Goal: Transaction & Acquisition: Purchase product/service

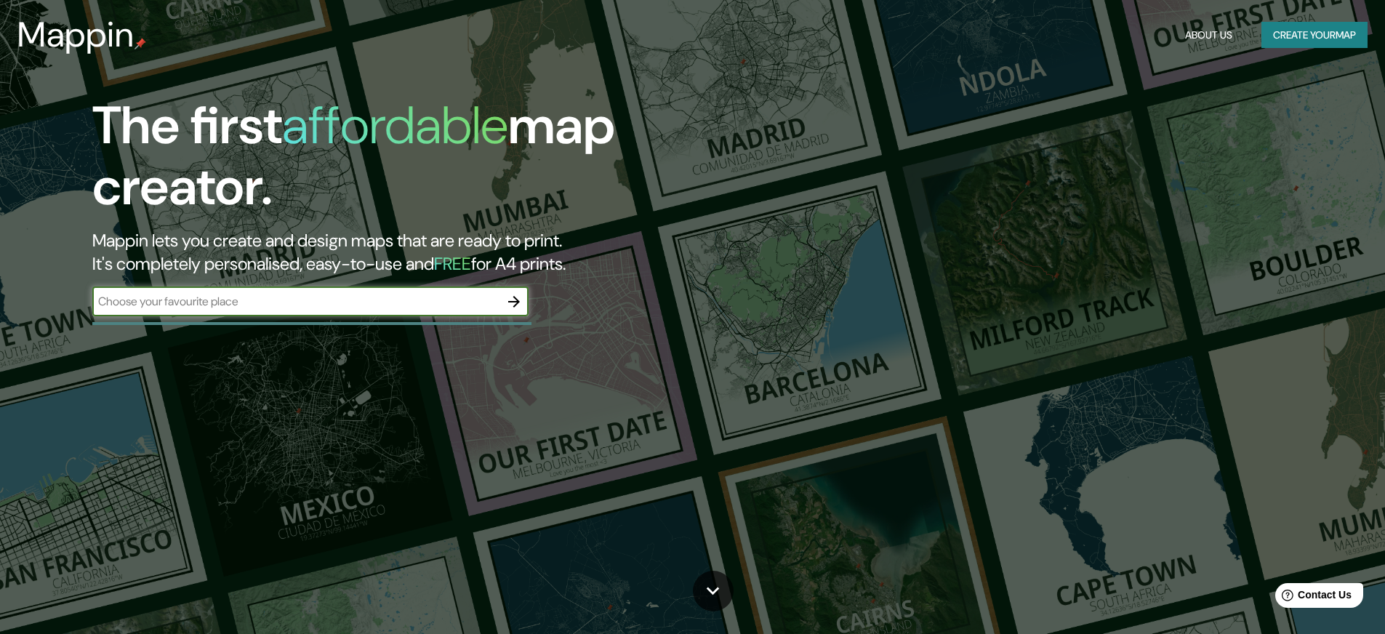
click at [217, 307] on input "text" at bounding box center [295, 301] width 407 height 17
type input "N"
type input "[US_STATE]"
click at [519, 305] on icon "button" at bounding box center [513, 301] width 17 height 17
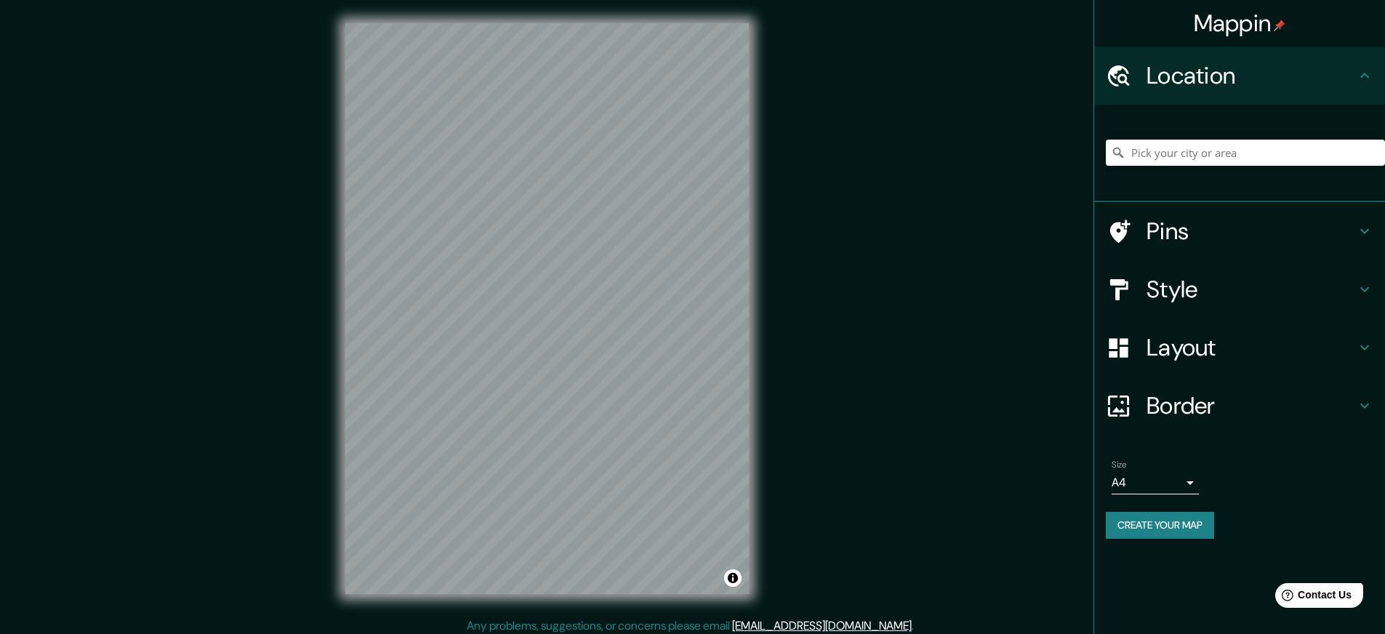
scroll to position [7, 0]
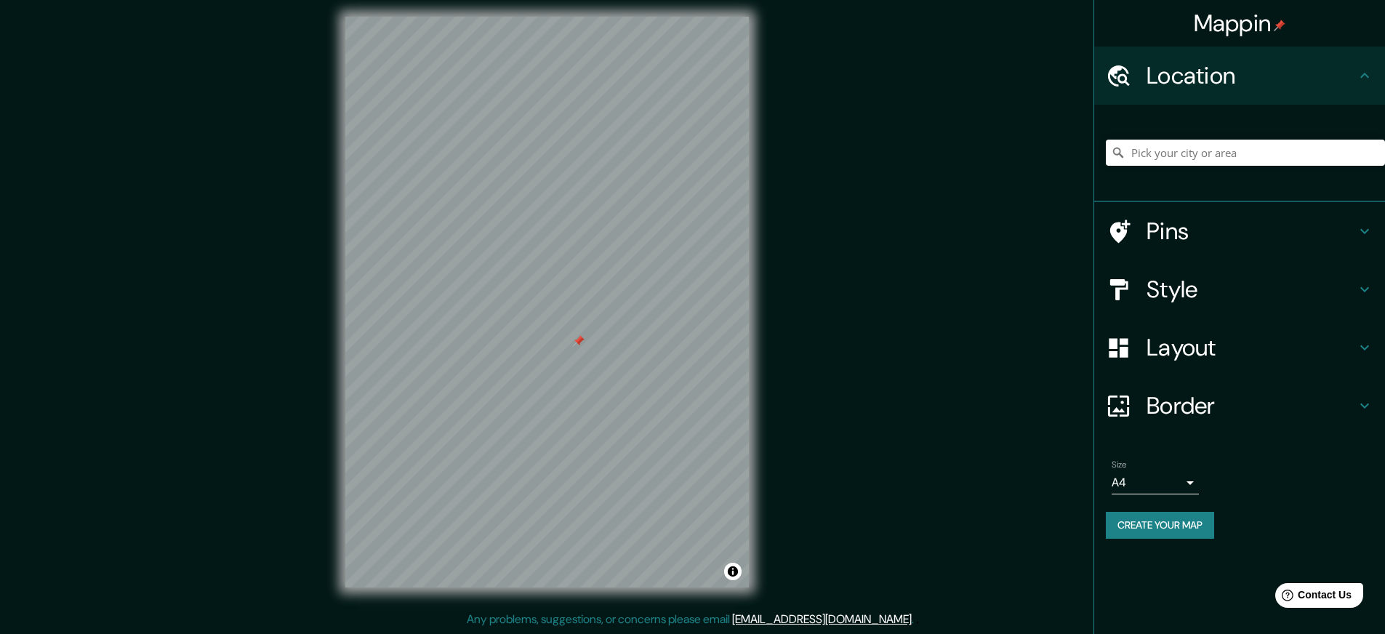
click at [574, 17] on div at bounding box center [547, 17] width 404 height 0
click at [1207, 157] on input "Pick your city or area" at bounding box center [1245, 153] width 279 height 26
type input "b"
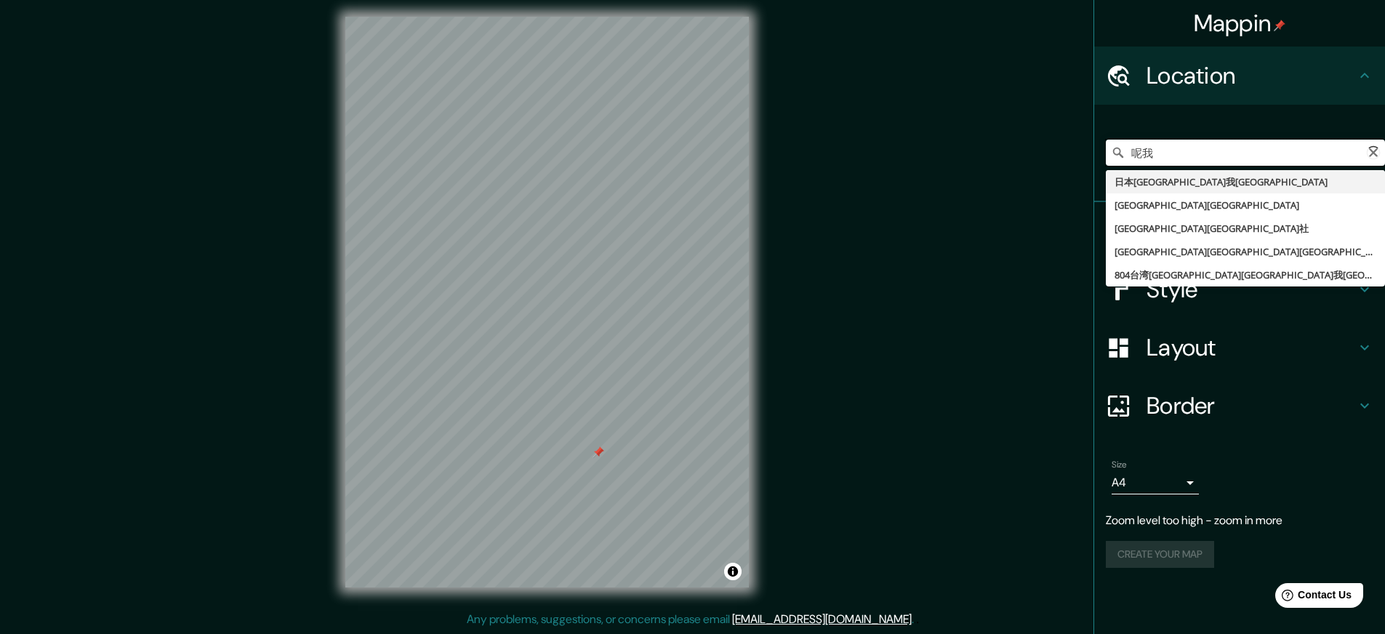
type input "呢"
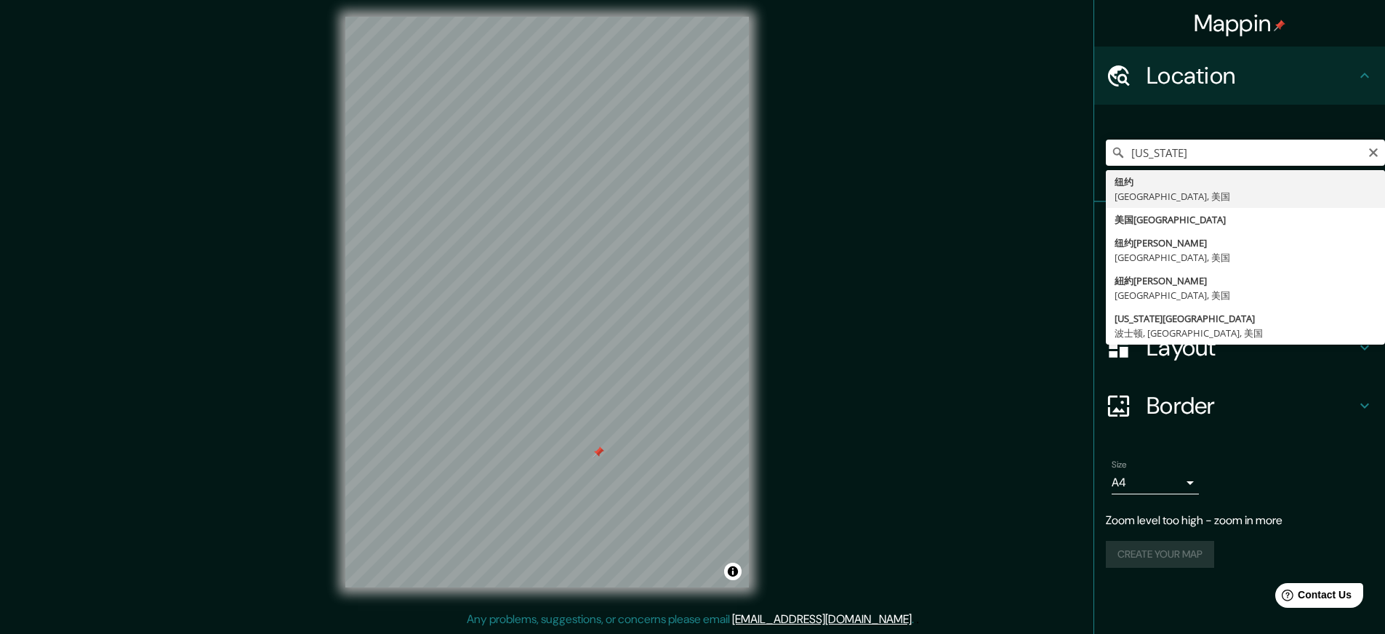
type input "纽约, [GEOGRAPHIC_DATA], [GEOGRAPHIC_DATA]"
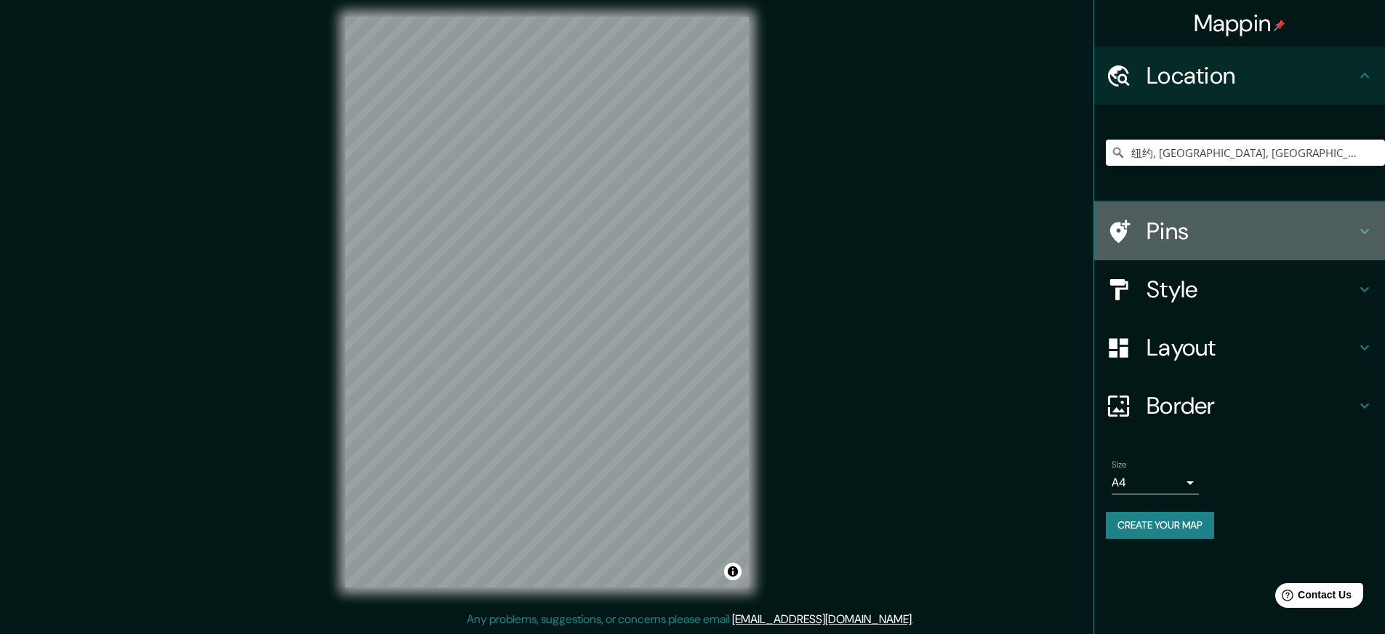
click at [1171, 230] on h4 "Pins" at bounding box center [1251, 231] width 209 height 29
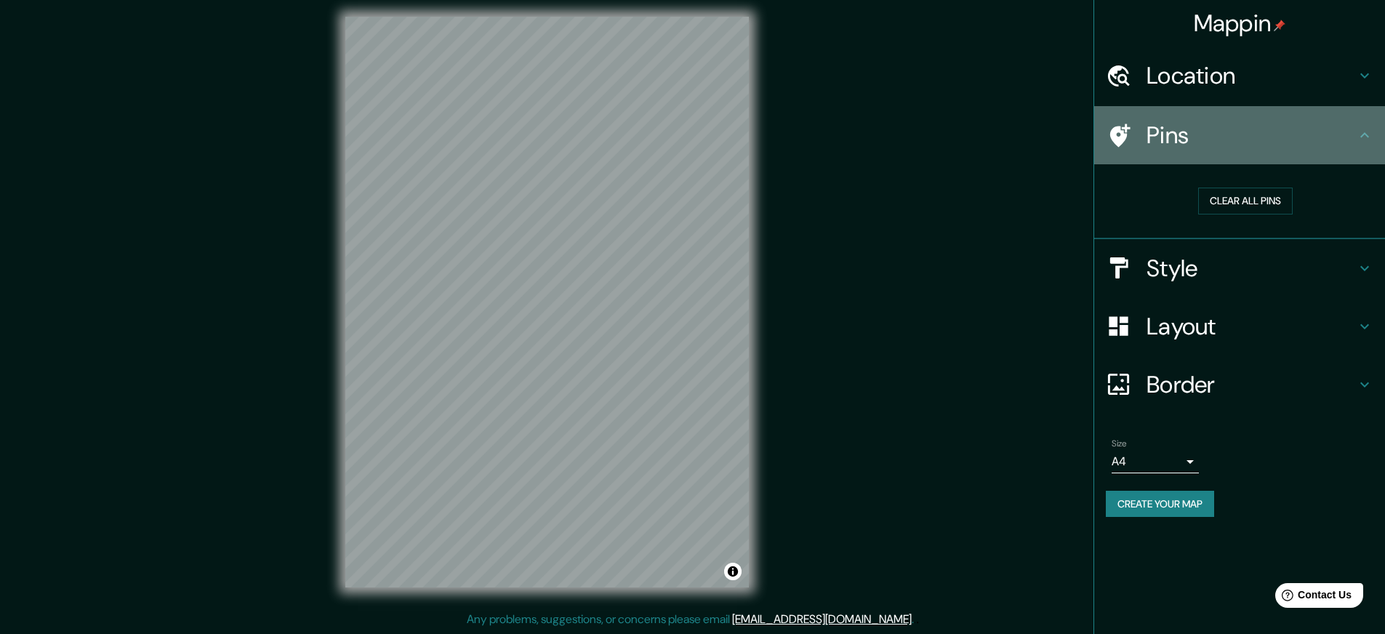
click at [1115, 133] on icon at bounding box center [1120, 135] width 20 height 23
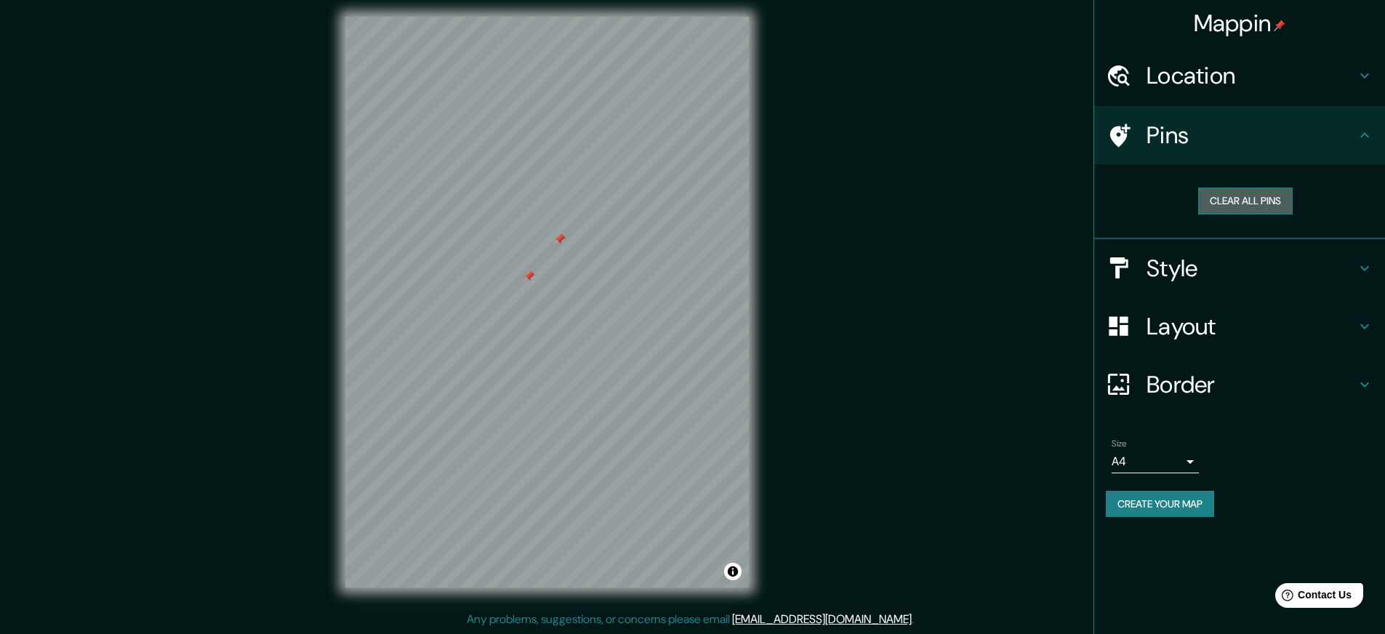
click at [1245, 190] on button "Clear all pins" at bounding box center [1245, 201] width 95 height 27
click at [1227, 195] on button "Clear all pins" at bounding box center [1245, 201] width 95 height 27
click at [1183, 267] on h4 "Style" at bounding box center [1251, 268] width 209 height 29
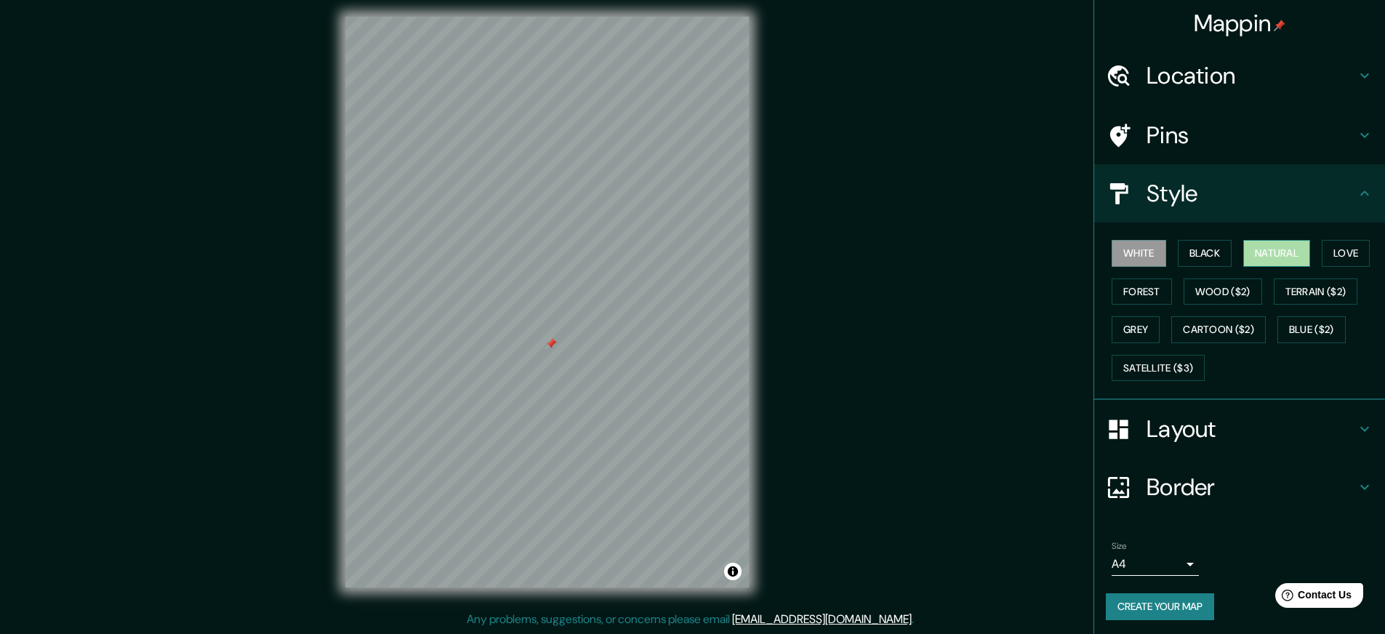
click at [1293, 249] on button "Natural" at bounding box center [1276, 253] width 67 height 27
click at [1357, 247] on button "Love" at bounding box center [1346, 253] width 48 height 27
click at [1154, 290] on button "Forest" at bounding box center [1142, 291] width 60 height 27
click at [1208, 290] on button "Wood ($2)" at bounding box center [1223, 291] width 79 height 27
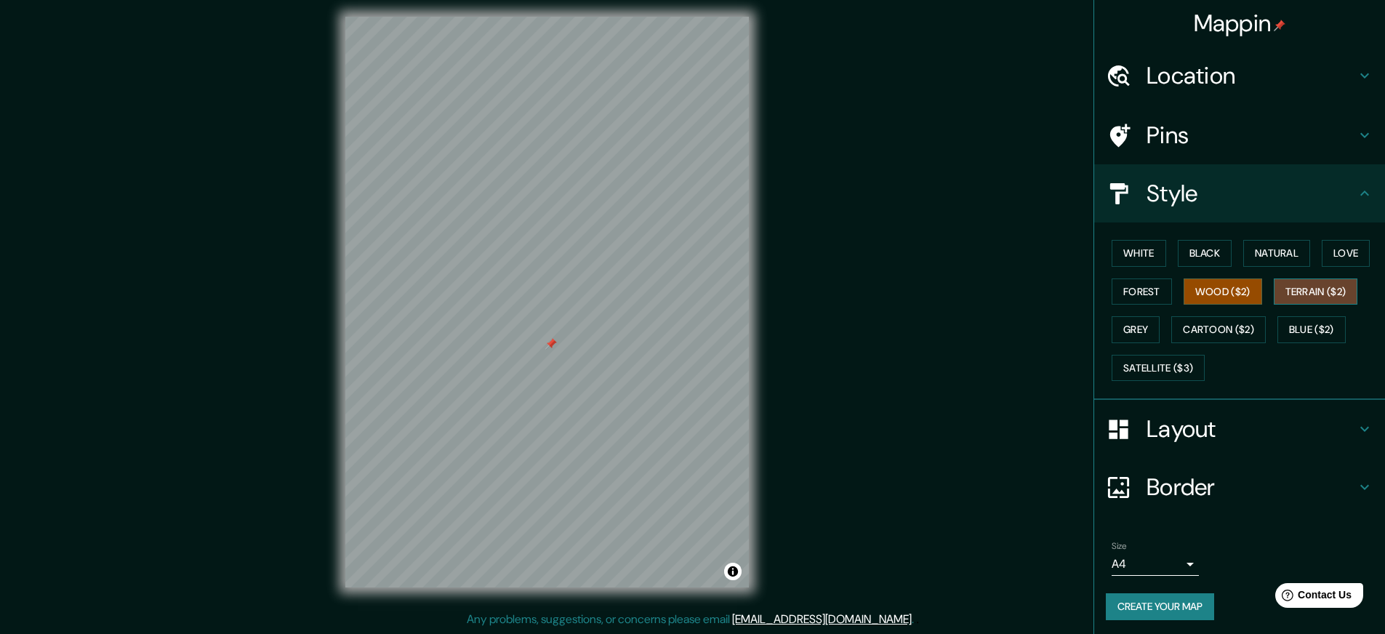
click at [1300, 292] on button "Terrain ($2)" at bounding box center [1316, 291] width 84 height 27
click at [1140, 330] on button "Grey" at bounding box center [1136, 329] width 48 height 27
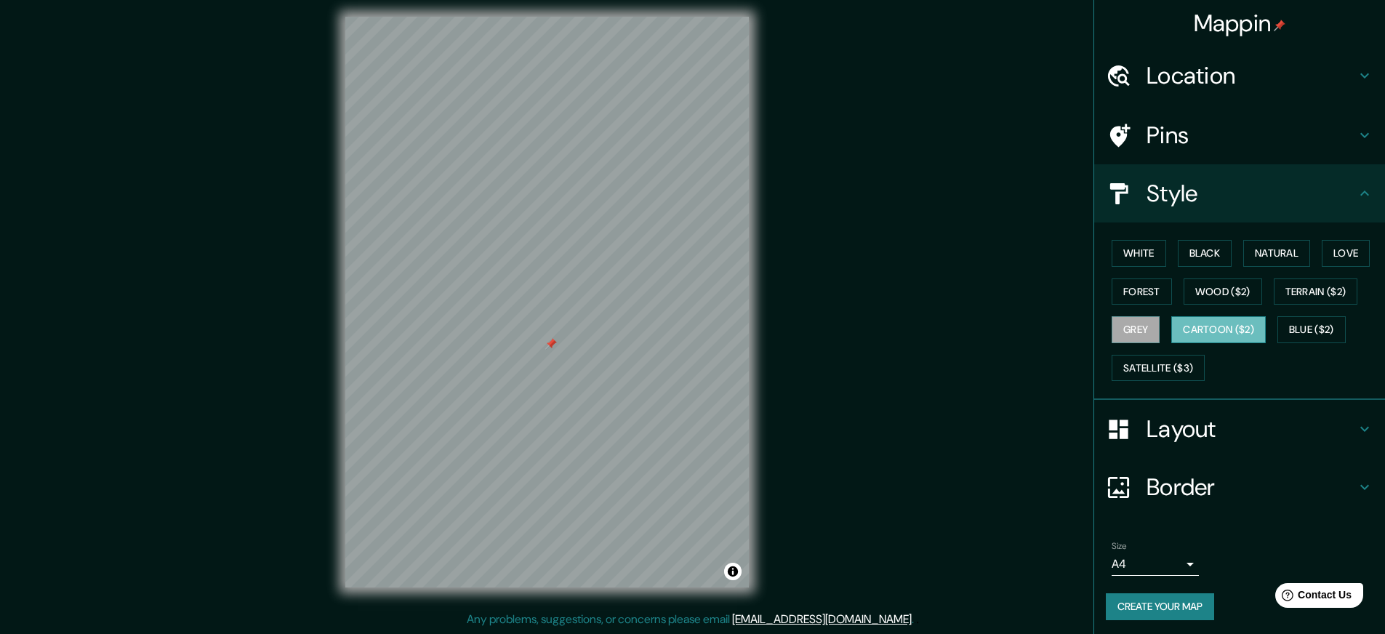
click at [1230, 329] on button "Cartoon ($2)" at bounding box center [1218, 329] width 95 height 27
click at [1205, 147] on h4 "Pins" at bounding box center [1251, 135] width 209 height 29
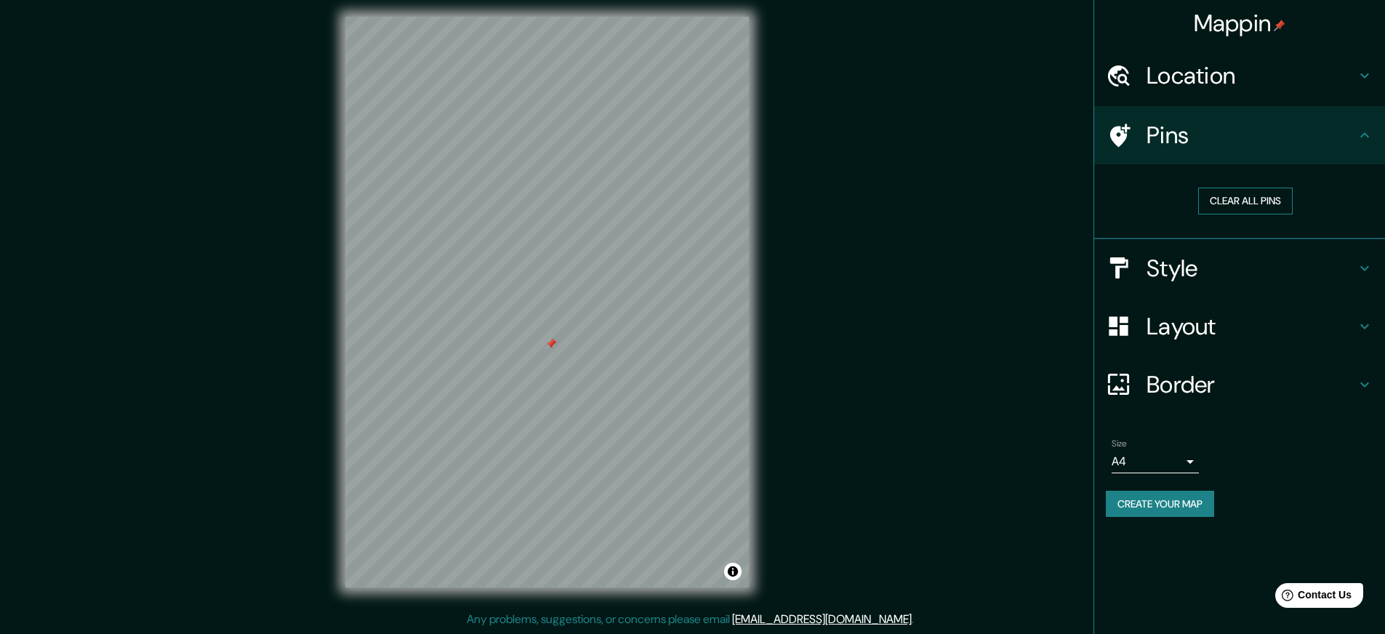
click at [1232, 206] on button "Clear all pins" at bounding box center [1245, 201] width 95 height 27
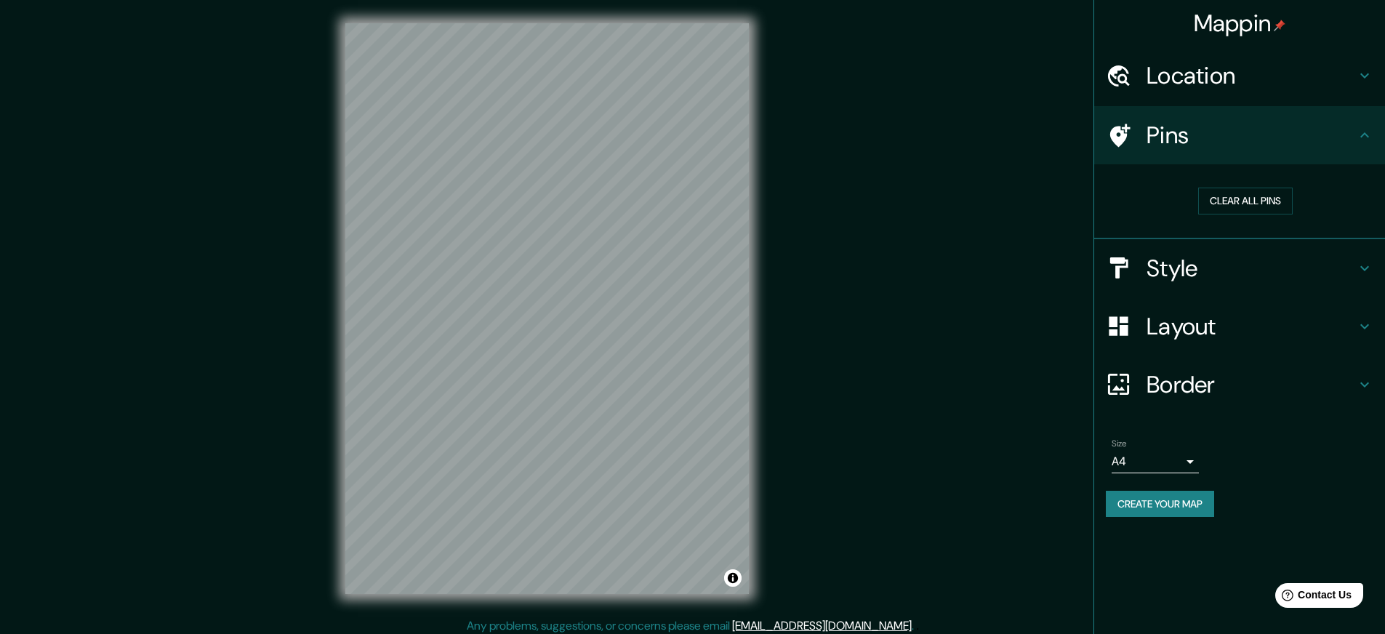
click at [903, 340] on div "Mappin Location [GEOGRAPHIC_DATA], [GEOGRAPHIC_DATA], 美国 Pins Clear all pins St…" at bounding box center [692, 320] width 1385 height 641
click at [1204, 278] on h4 "Style" at bounding box center [1251, 268] width 209 height 29
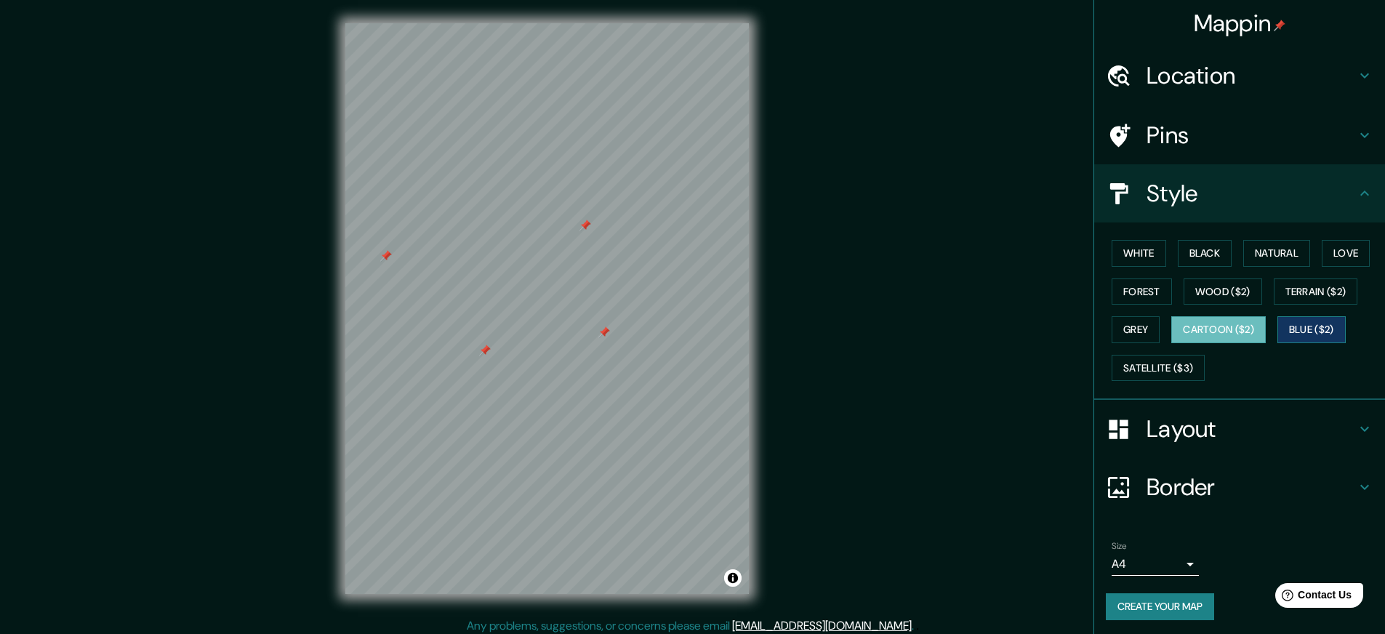
click at [1337, 332] on button "Blue ($2)" at bounding box center [1311, 329] width 68 height 27
click at [1233, 336] on button "Cartoon ($2)" at bounding box center [1218, 329] width 95 height 27
drag, startPoint x: 617, startPoint y: 406, endPoint x: 616, endPoint y: 419, distance: 12.4
click at [616, 419] on div at bounding box center [617, 417] width 12 height 12
click at [617, 417] on div at bounding box center [616, 420] width 12 height 12
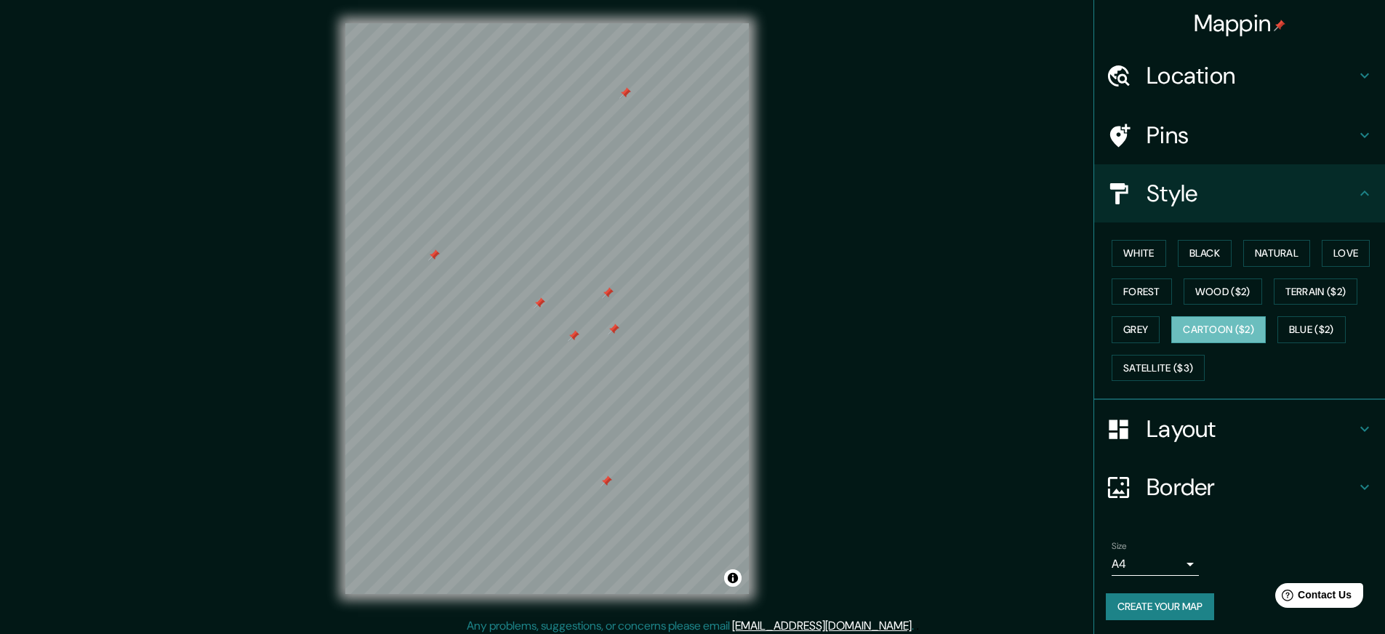
click at [435, 255] on div at bounding box center [434, 255] width 12 height 12
click at [1159, 373] on button "Satellite ($3)" at bounding box center [1158, 368] width 93 height 27
click at [1232, 329] on button "Cartoon ($2)" at bounding box center [1218, 329] width 95 height 27
click at [1230, 427] on h4 "Layout" at bounding box center [1251, 428] width 209 height 29
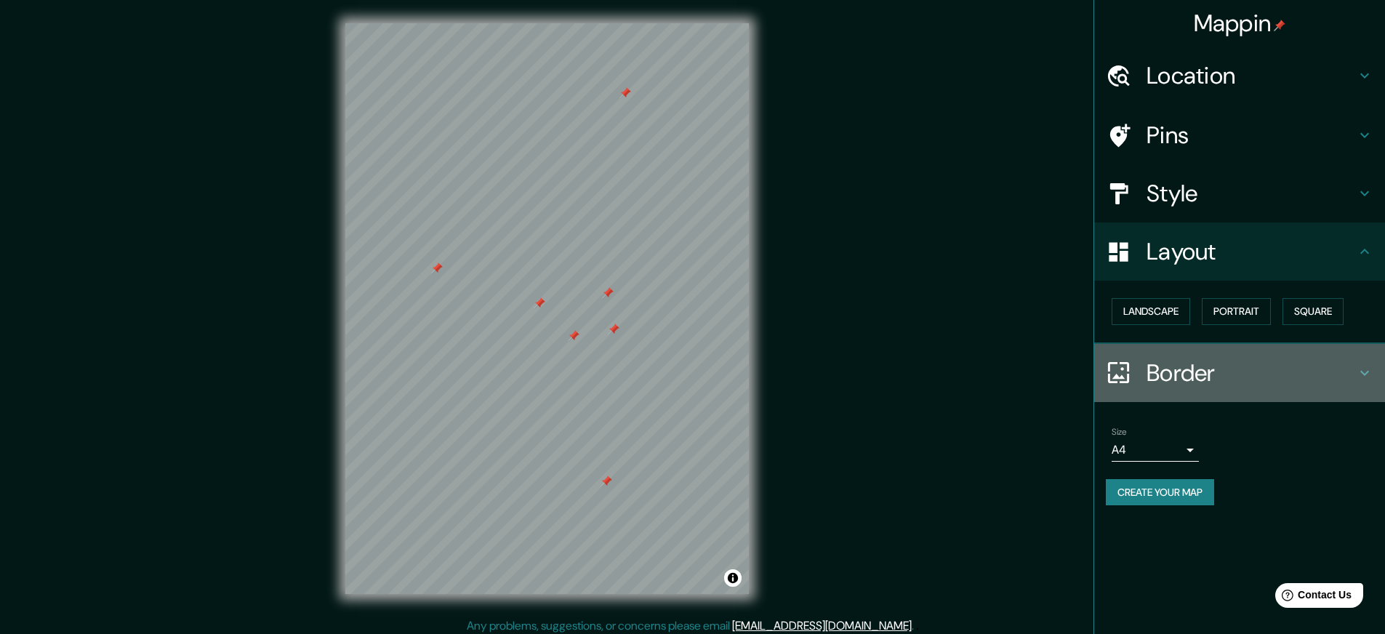
click at [1168, 368] on h4 "Border" at bounding box center [1251, 372] width 209 height 29
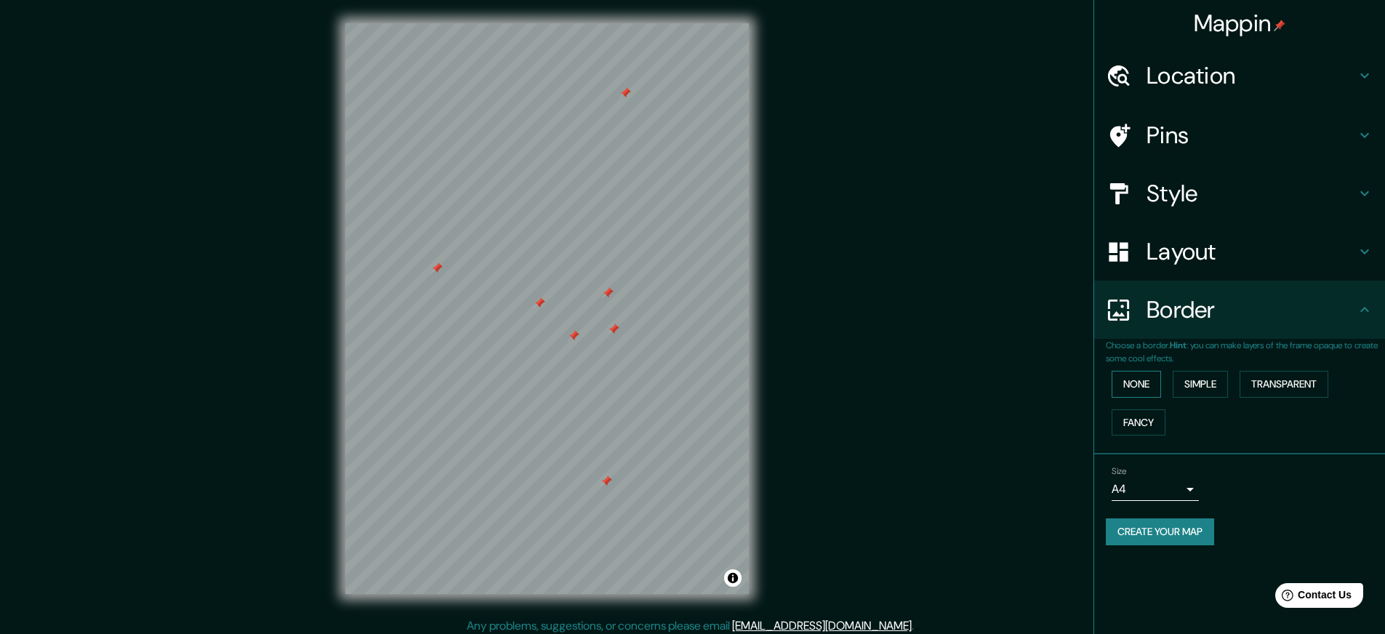
click at [1145, 391] on button "None" at bounding box center [1136, 384] width 49 height 27
click at [1177, 387] on button "Simple" at bounding box center [1200, 384] width 55 height 27
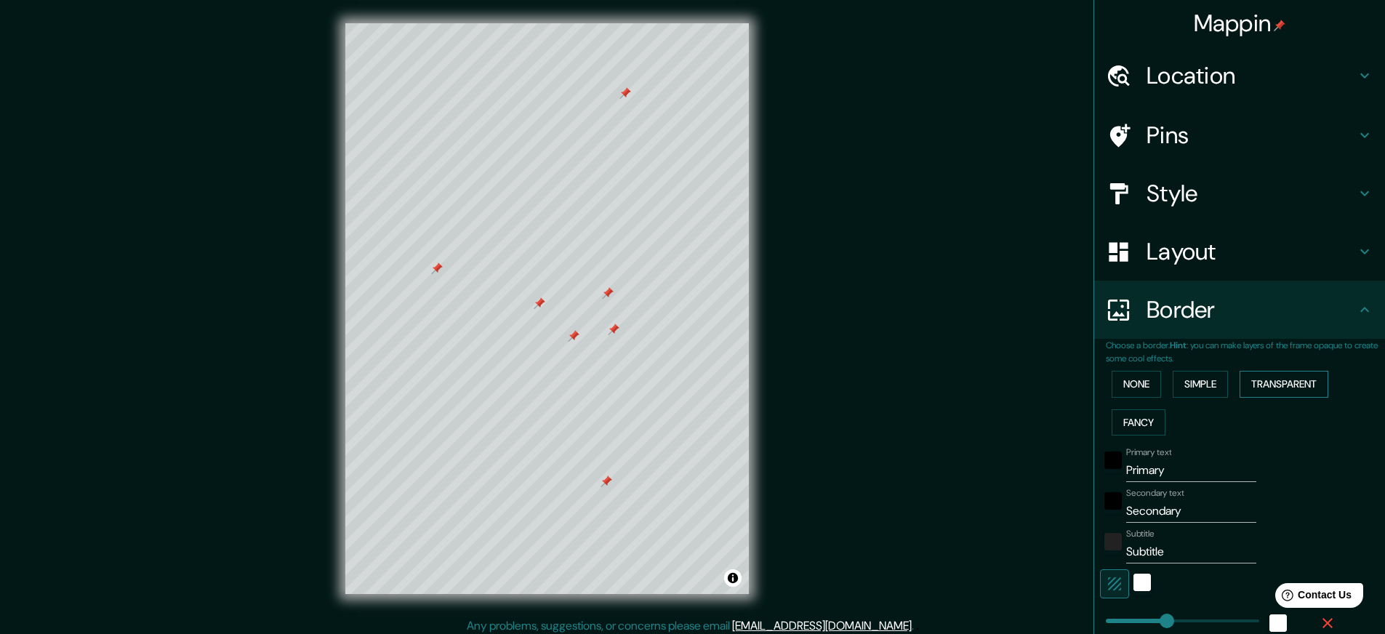
click at [1284, 382] on button "Transparent" at bounding box center [1284, 384] width 89 height 27
click at [1136, 412] on button "Fancy" at bounding box center [1139, 422] width 54 height 27
click at [1205, 382] on button "Simple" at bounding box center [1200, 384] width 55 height 27
click at [1157, 469] on input "Primary" at bounding box center [1191, 470] width 130 height 23
type input "Primry"
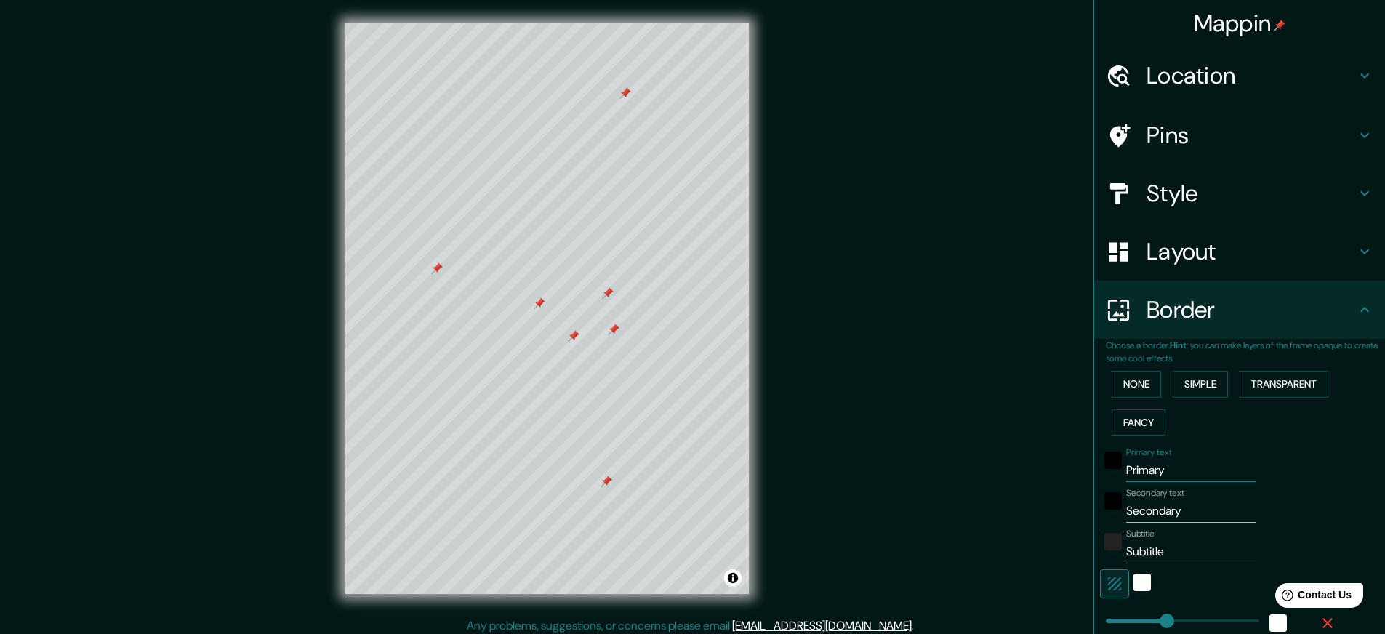
type input "44"
type input "Priry"
type input "44"
type input "Prry"
type input "44"
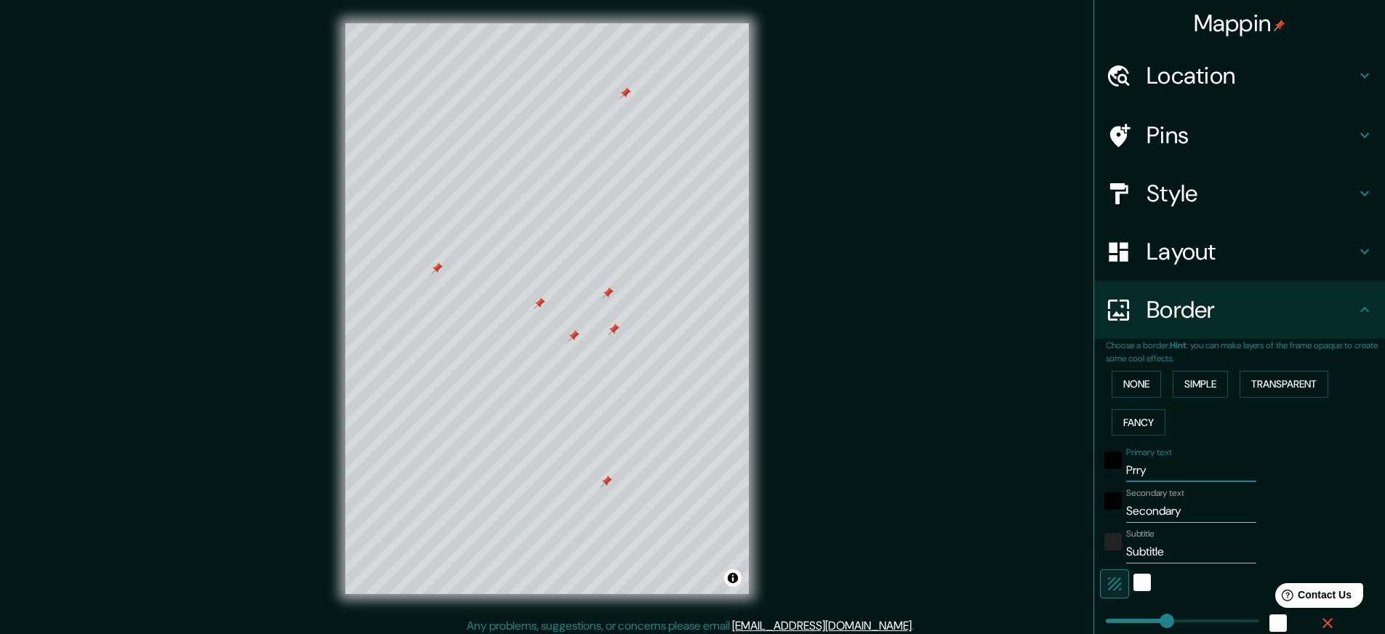
type input "Pry"
type input "44"
type input "ry"
type input "44"
type input "r"
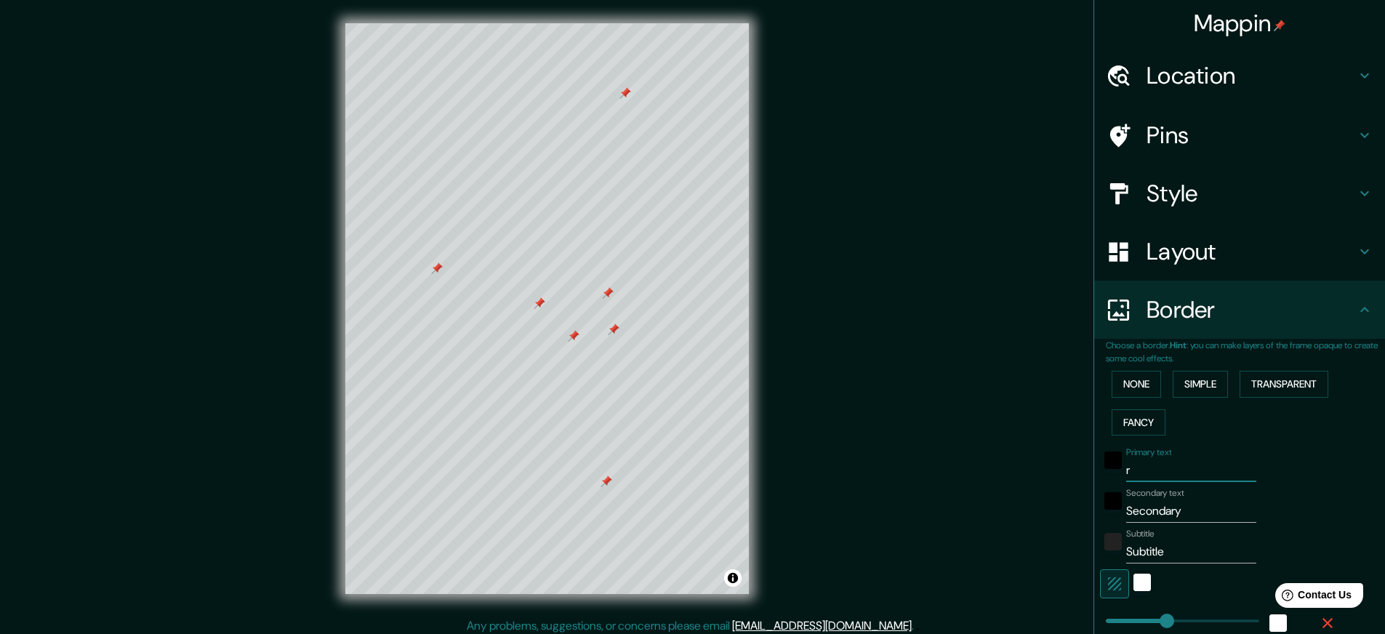
type input "44"
type input "A"
type input "44"
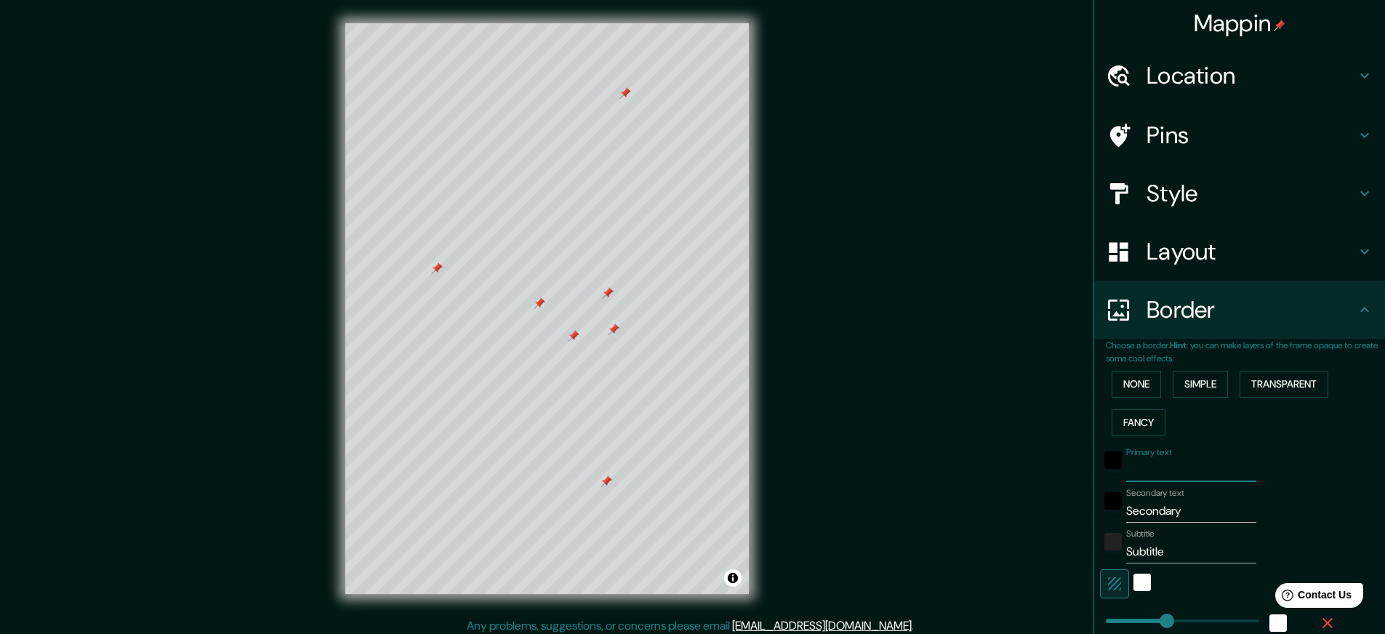
type input "A"
type input "44"
type input "AL"
type input "44"
type input "ALW"
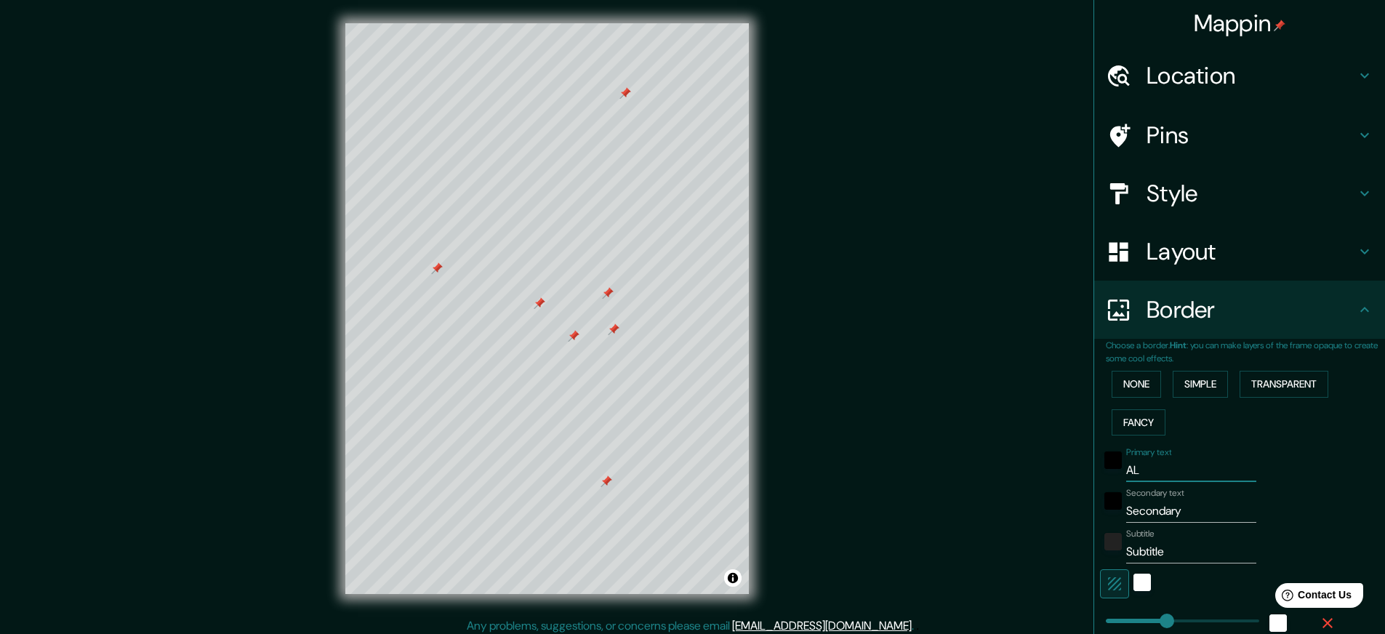
type input "44"
type input "ALWA"
type input "44"
type input "ALWAY"
type input "44"
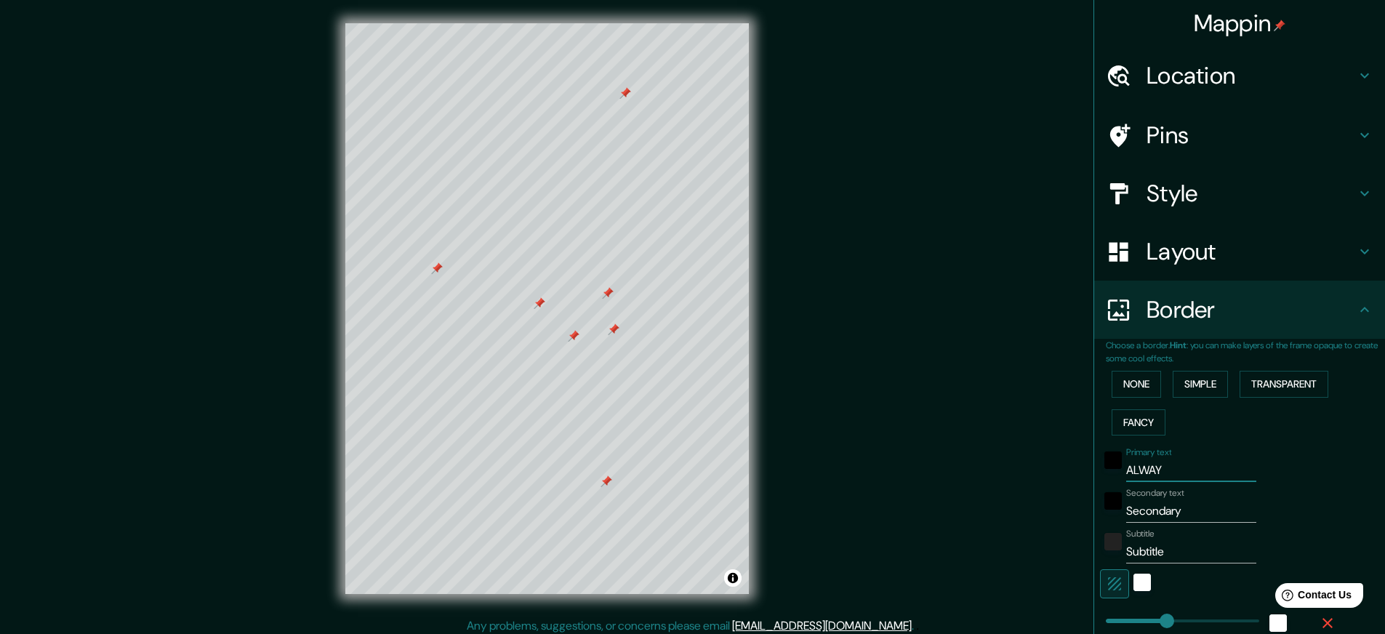
type input "ALWAY"
type input "44"
type input "ALWAY N"
type input "44"
type input "ALWAY NEW"
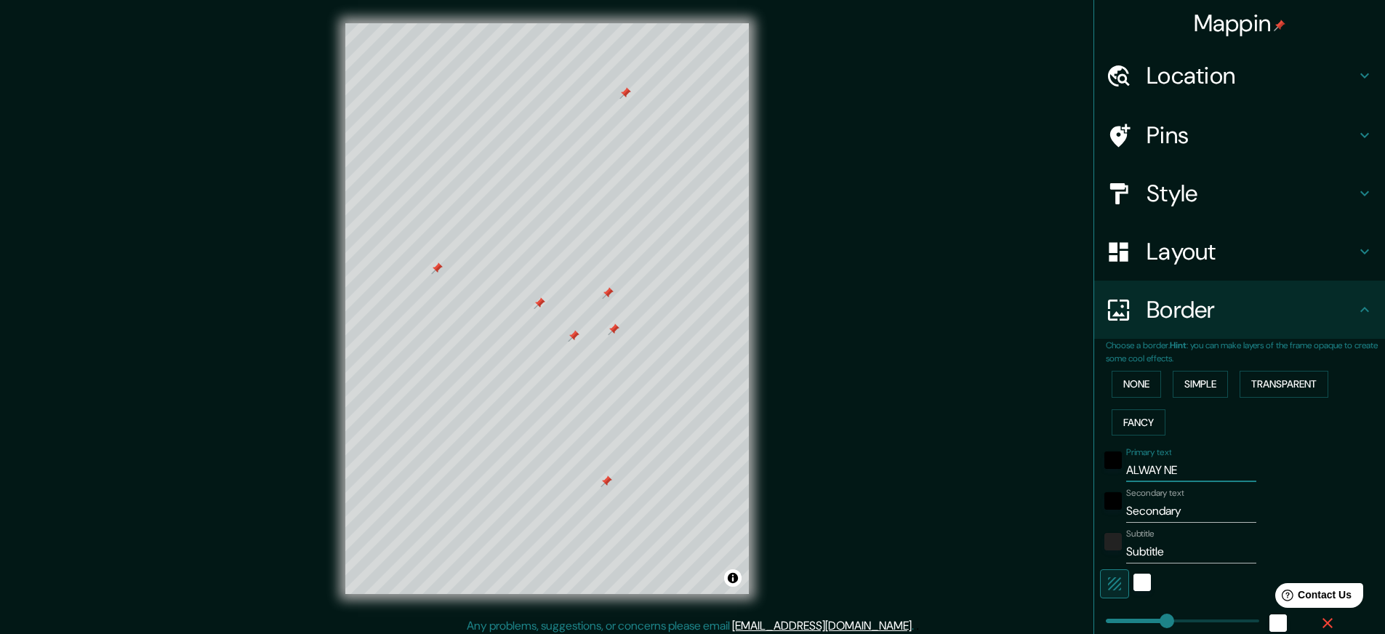
type input "44"
type input "ALWAY NEW"
type input "44"
type input "ALWAY NEW Y"
type input "44"
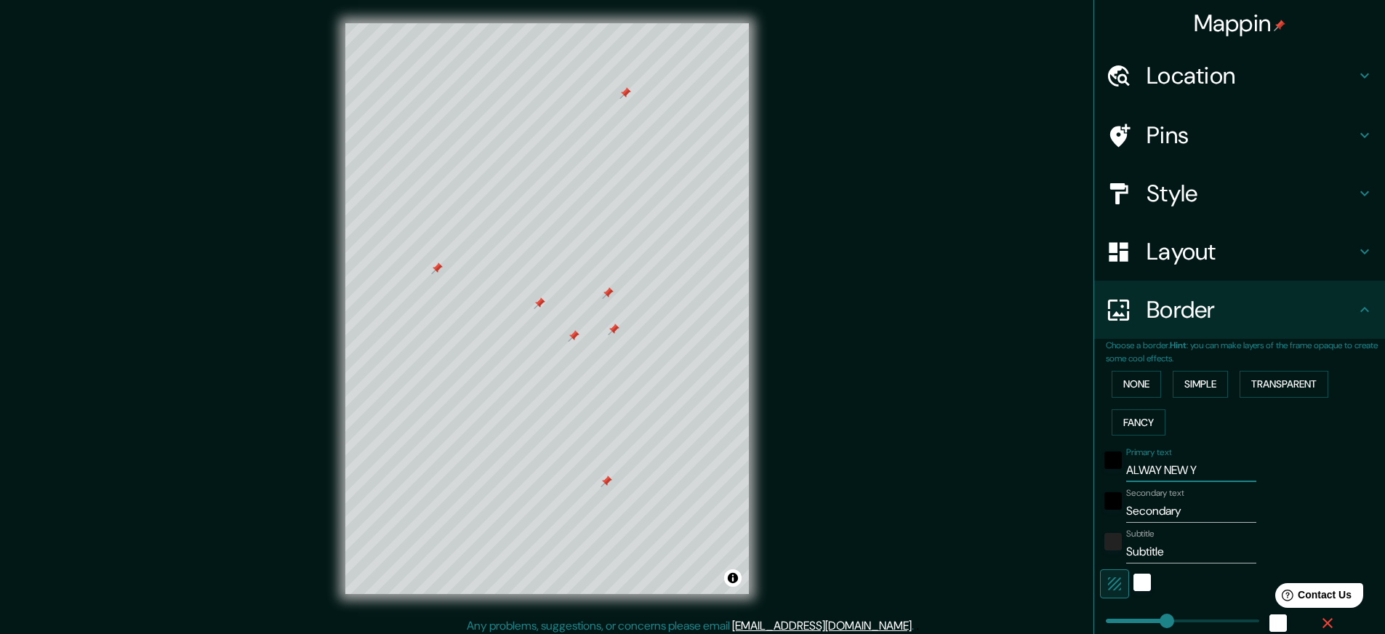
type input "ALWAY NEW YO"
type input "44"
type input "ALWAY NEW YOR"
type input "44"
type input "ALWAY NEW YO"
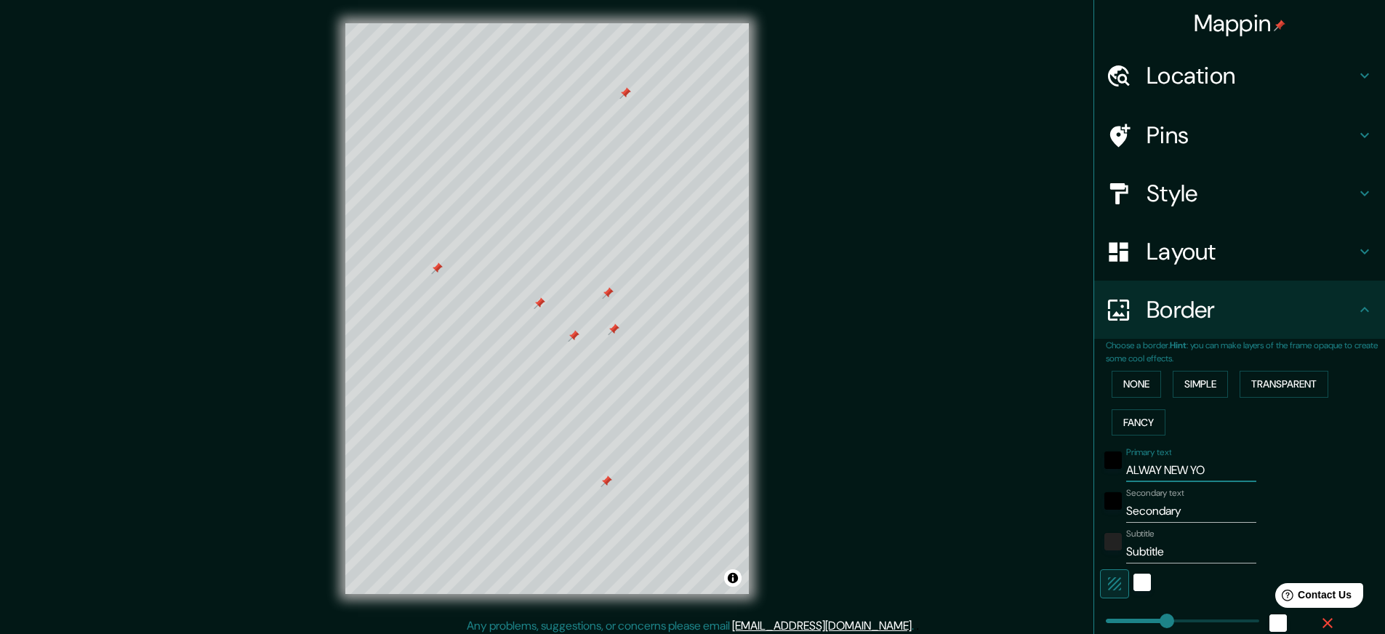
type input "44"
type input "ALWAY NEW Y"
type input "44"
type input "ALWAY NEW"
type input "44"
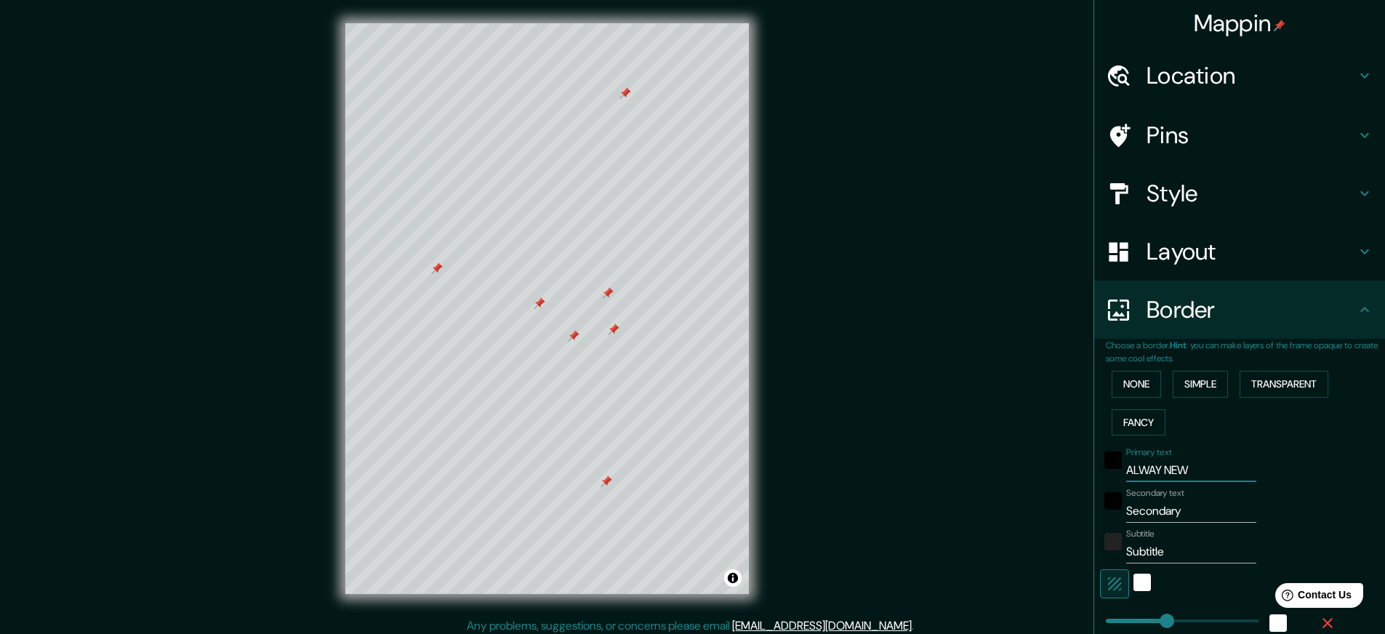
type input "ALWAY NEW"
type input "44"
type input "ALWAY NE"
type input "44"
type input "ALWAY N"
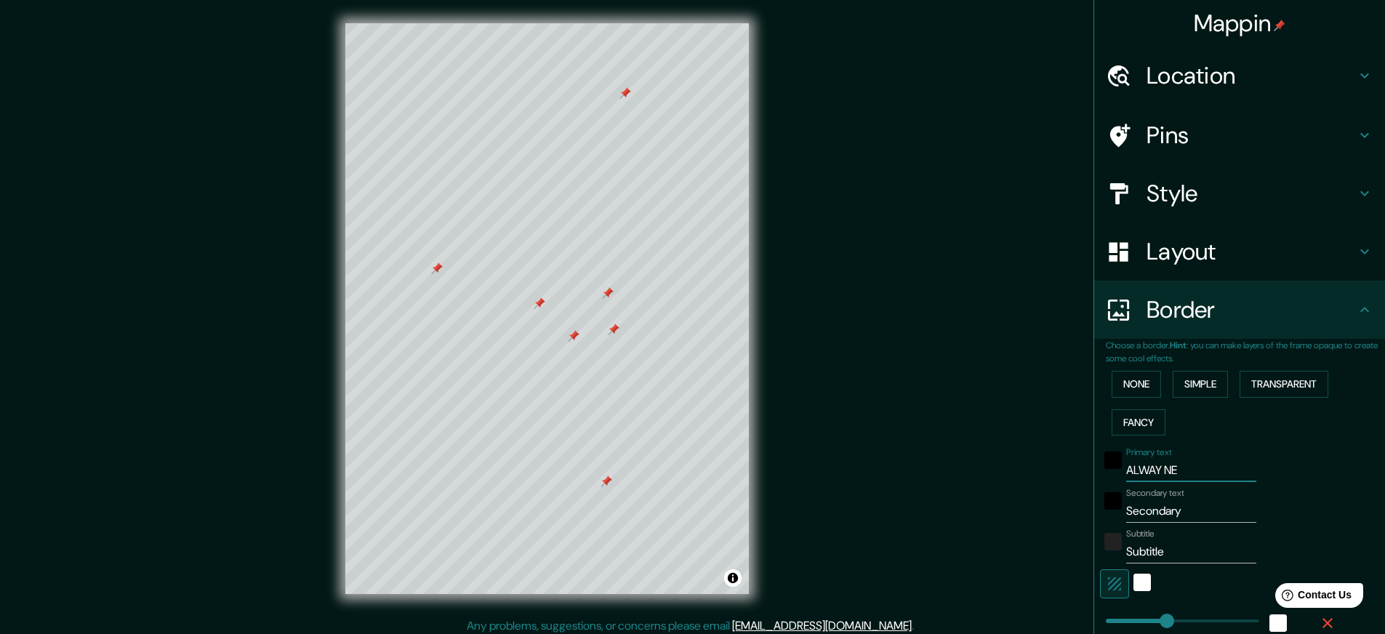
type input "44"
type input "ALWAY"
type input "44"
type input "ALWAY"
type input "44"
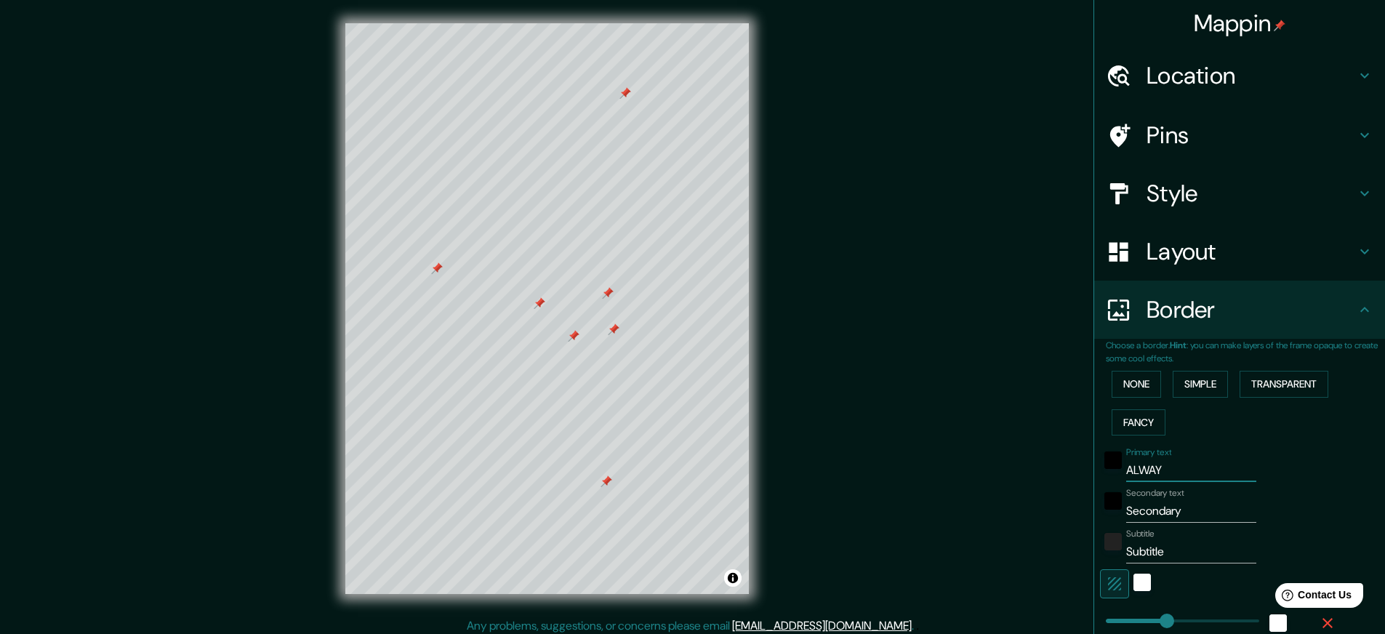
type input "ALWA"
type input "44"
type input "ALW"
type input "44"
type input "AL"
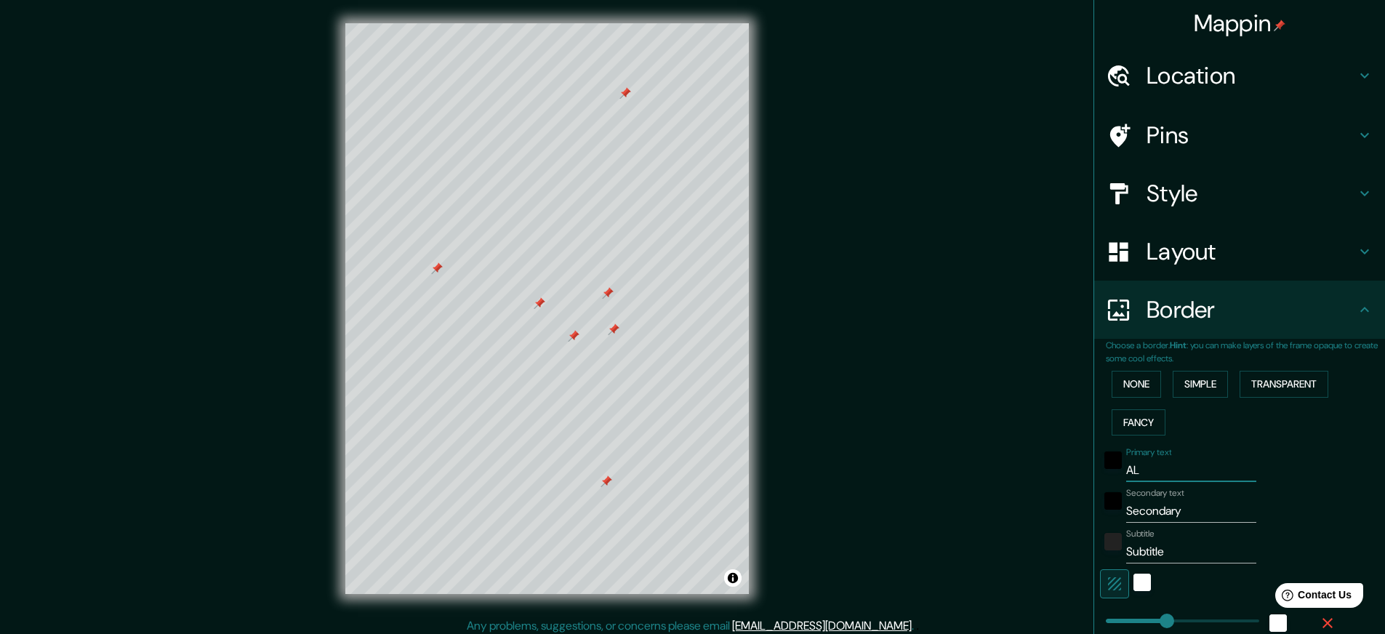
type input "44"
type input "A"
type input "44"
type input "N"
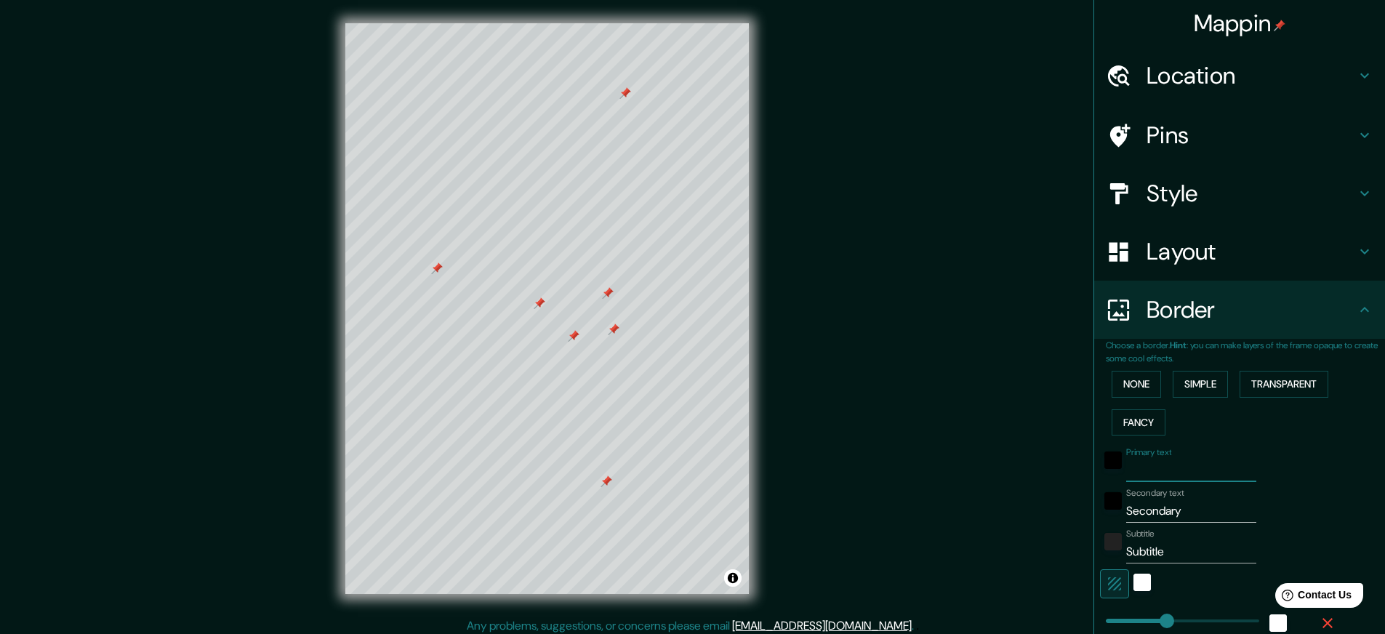
type input "44"
type input "Ne"
type input "44"
type input "New"
type input "44"
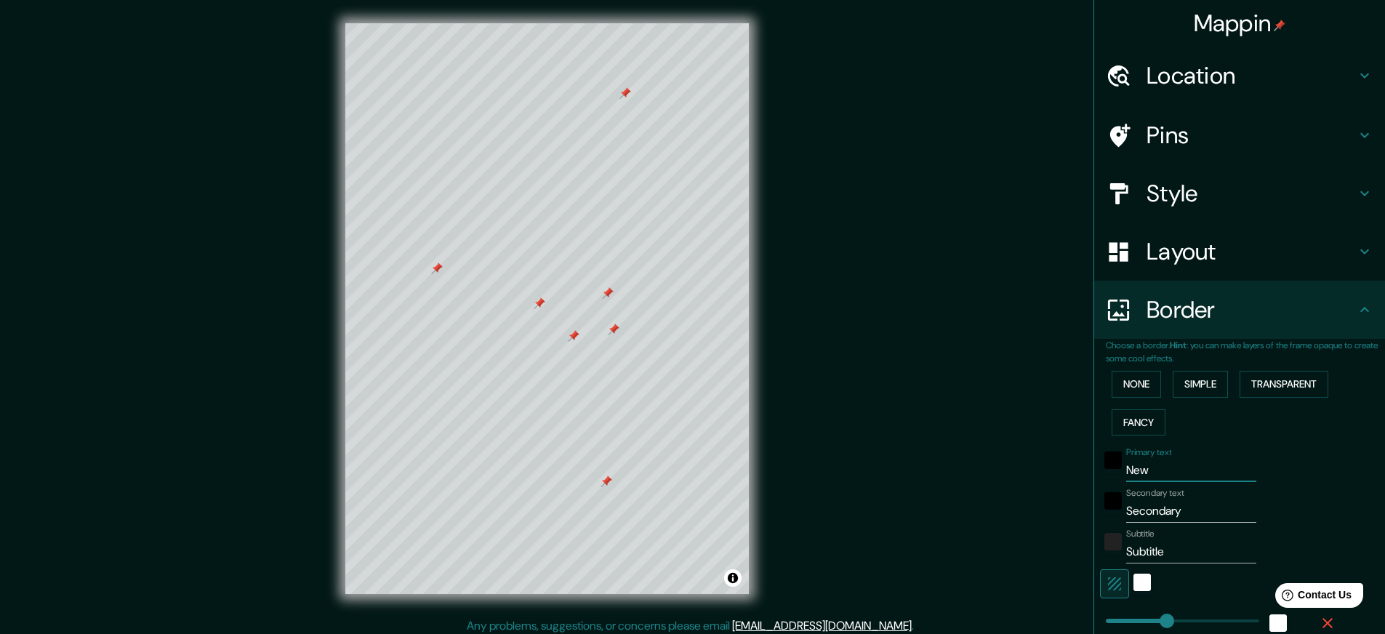
type input "New"
type input "44"
type input "New Y"
type input "44"
type input "New YO"
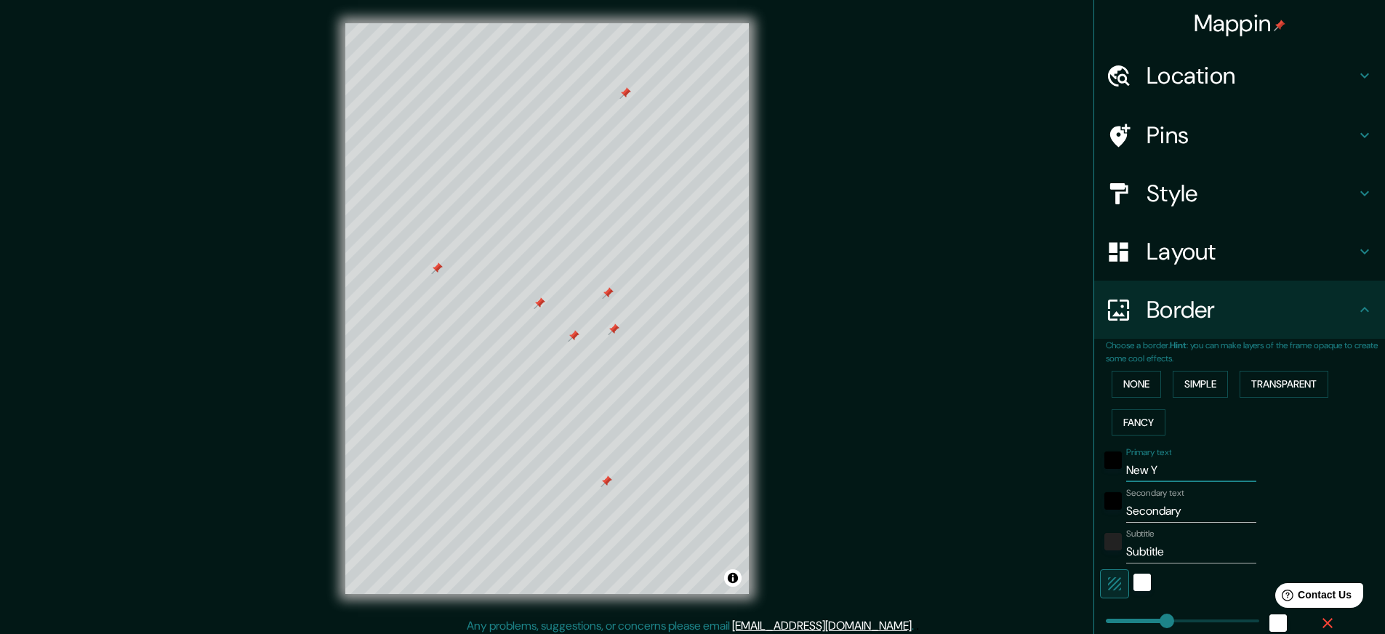
type input "44"
type input "New YOR"
type input "44"
type input "[US_STATE]"
type input "44"
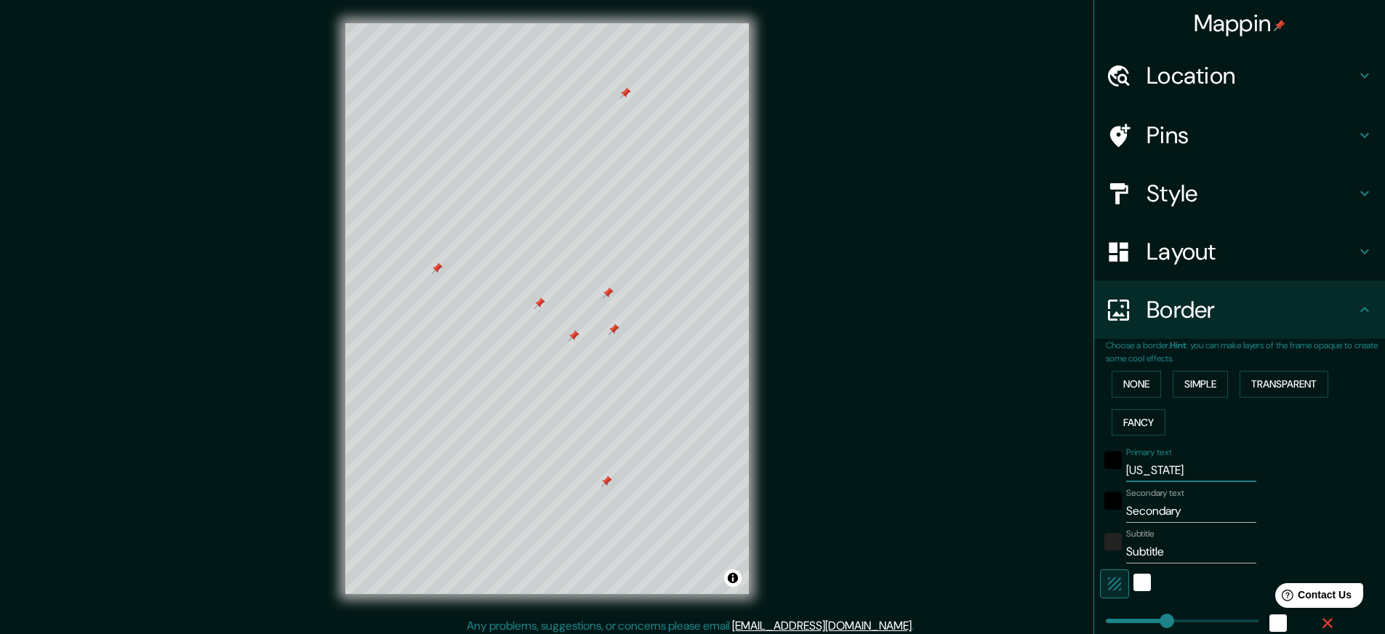
type input "[US_STATE]"
drag, startPoint x: 1192, startPoint y: 512, endPoint x: 1070, endPoint y: 508, distance: 121.5
click at [1070, 508] on div "Mappin Location [GEOGRAPHIC_DATA], [GEOGRAPHIC_DATA], 美国 Pins Style Layout Bord…" at bounding box center [692, 320] width 1385 height 641
type input "A"
type input "44"
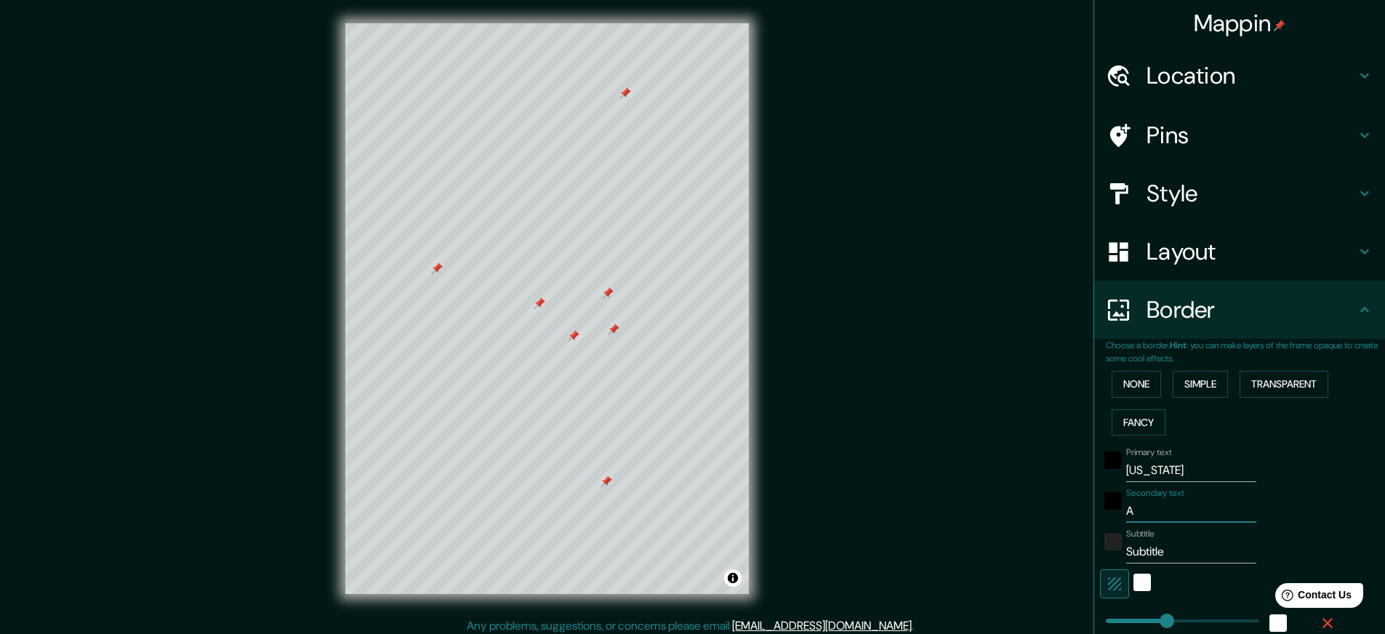
type input "AK"
type input "44"
type input "AKwa"
type input "44"
type input "AKw"
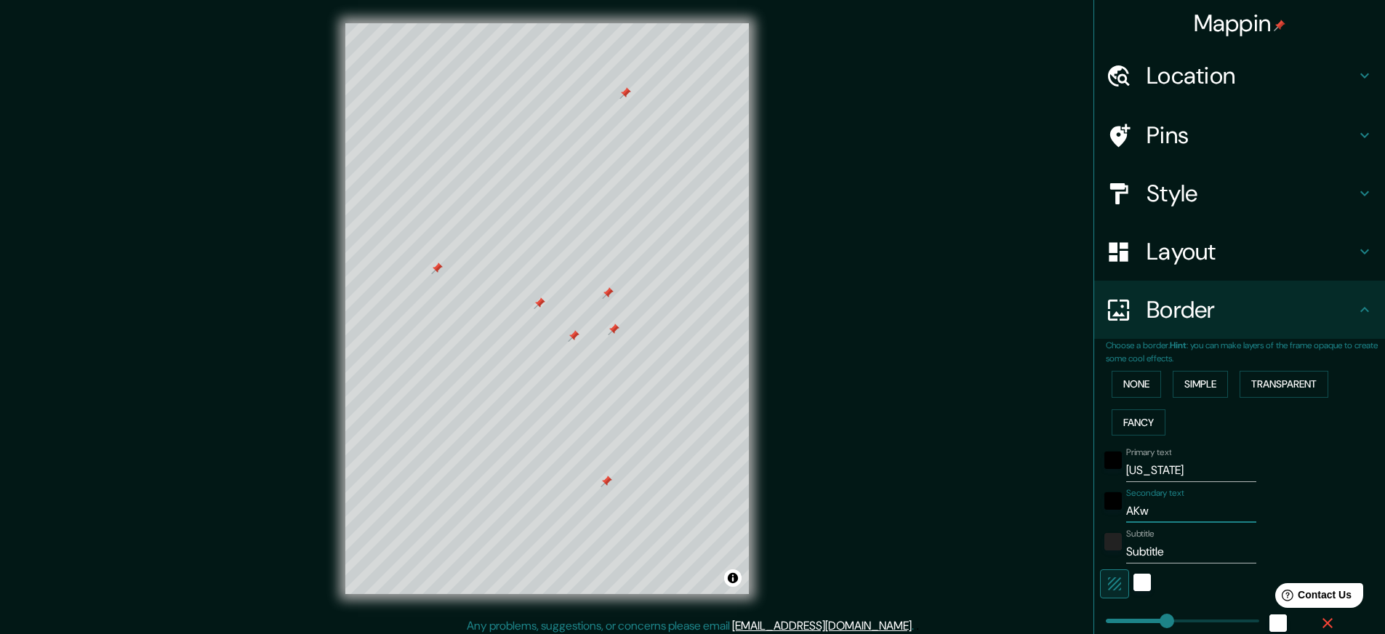
type input "44"
type input "AK"
type input "44"
type input "A"
type input "44"
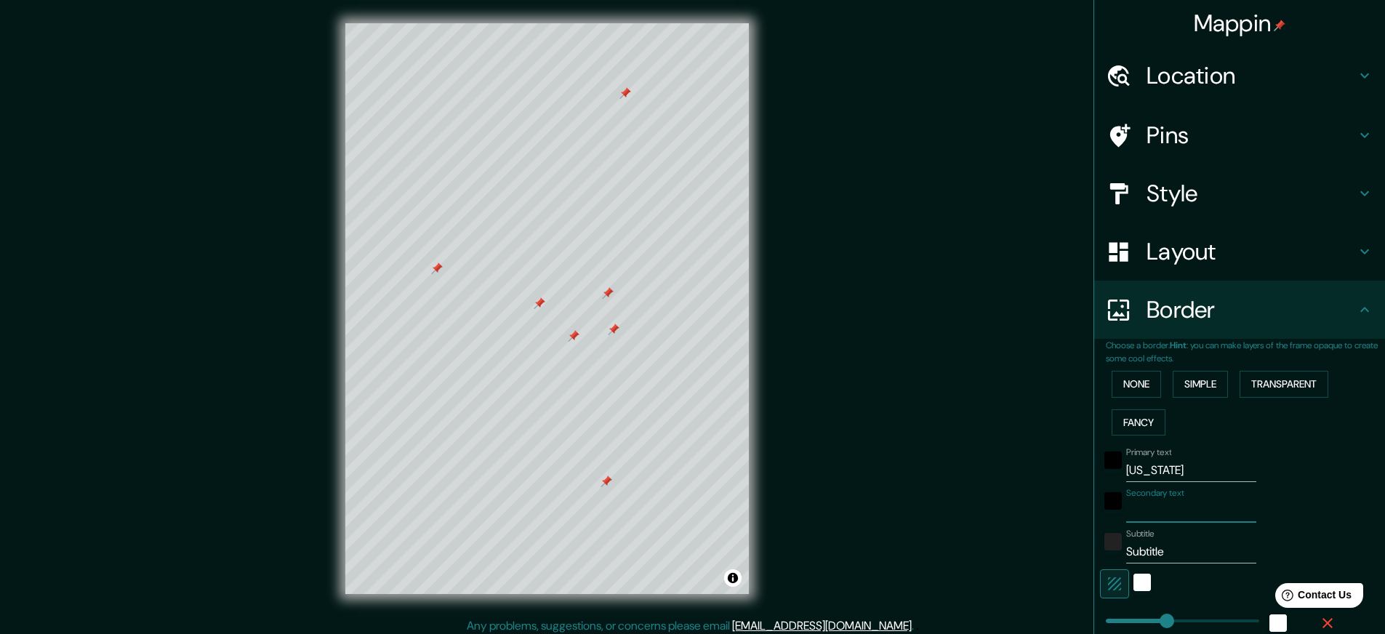
type input "44"
type input "AL"
type input "44"
type input "A"
type input "44"
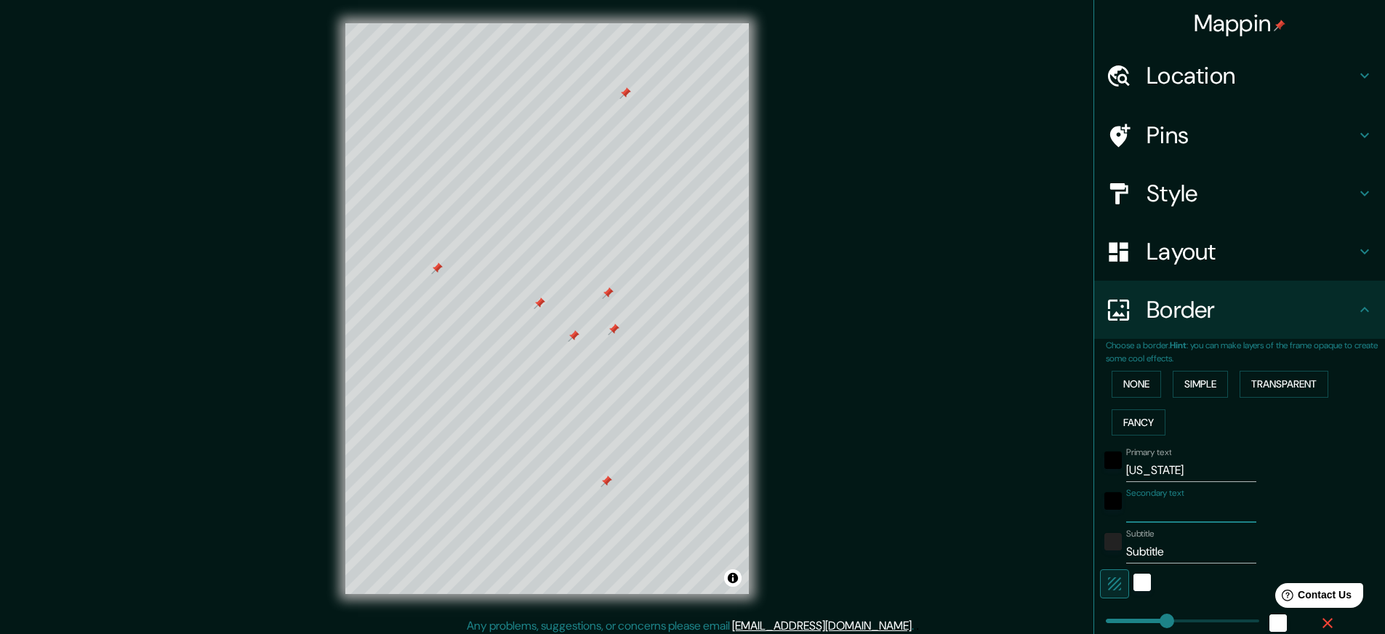
type input "44"
type input "L"
type input "44"
type input "La"
type input "44"
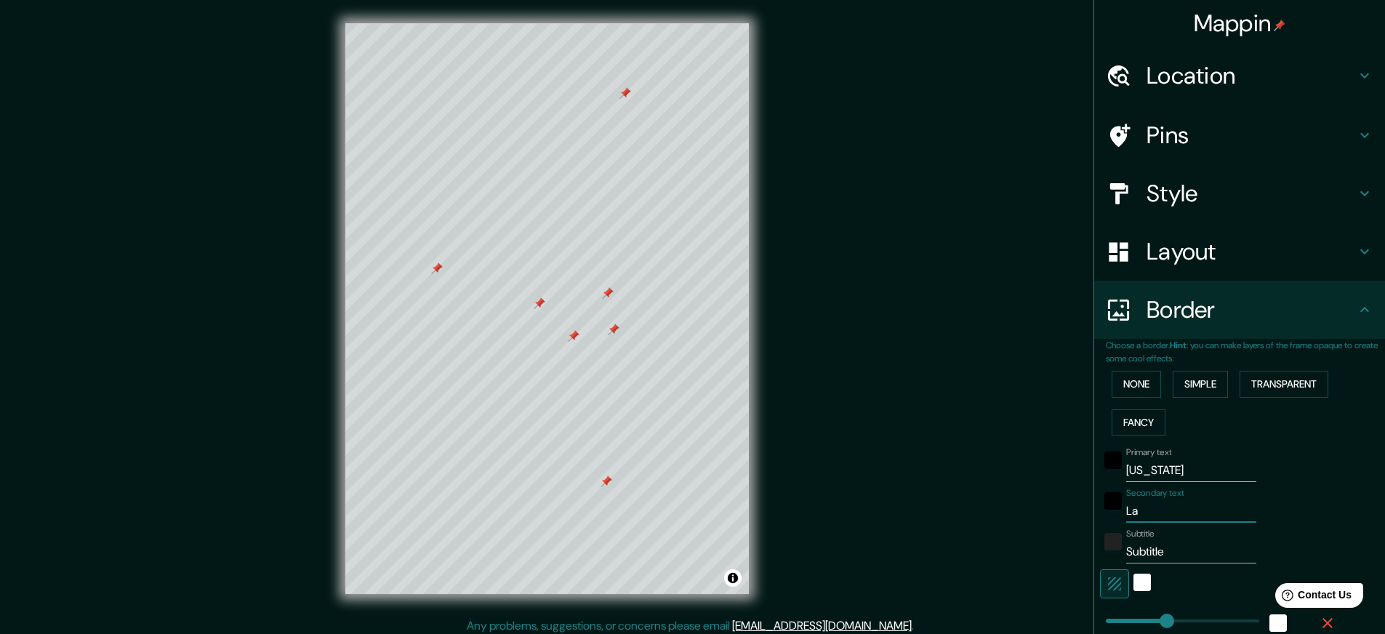
type input "Law"
type input "44"
type input "Lawa"
type input "44"
type input "Law"
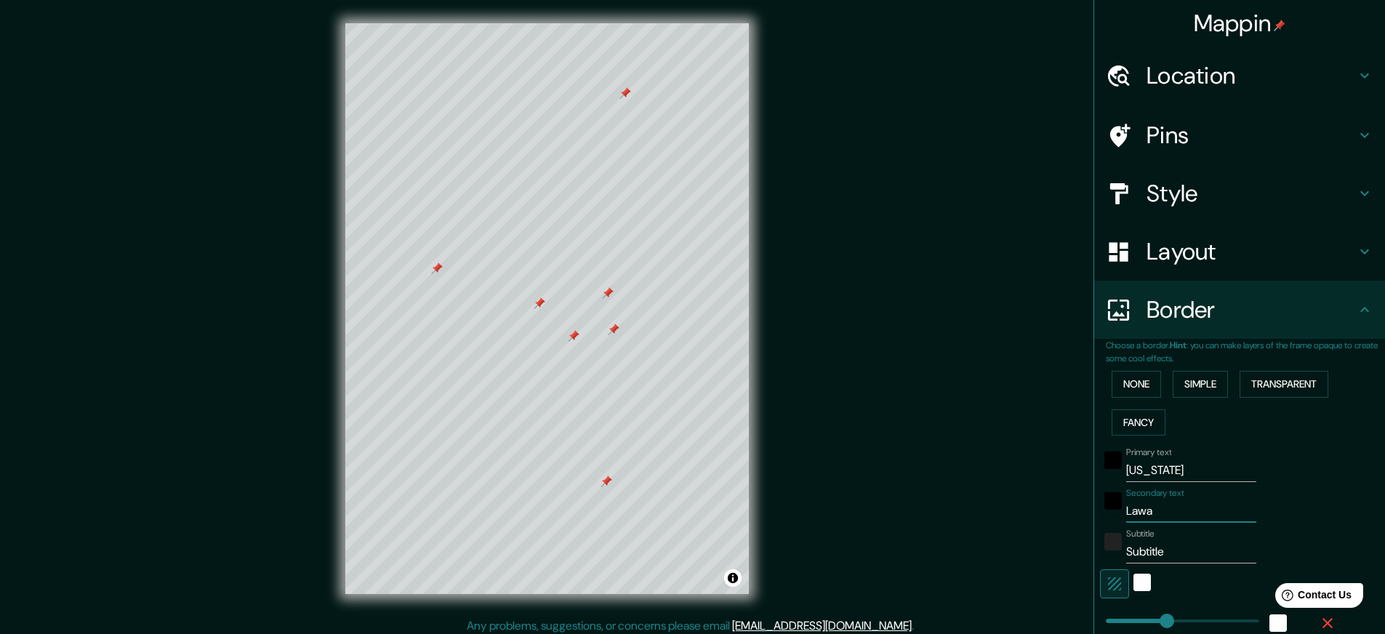
type input "44"
type input "La"
type input "44"
type input "L"
type input "44"
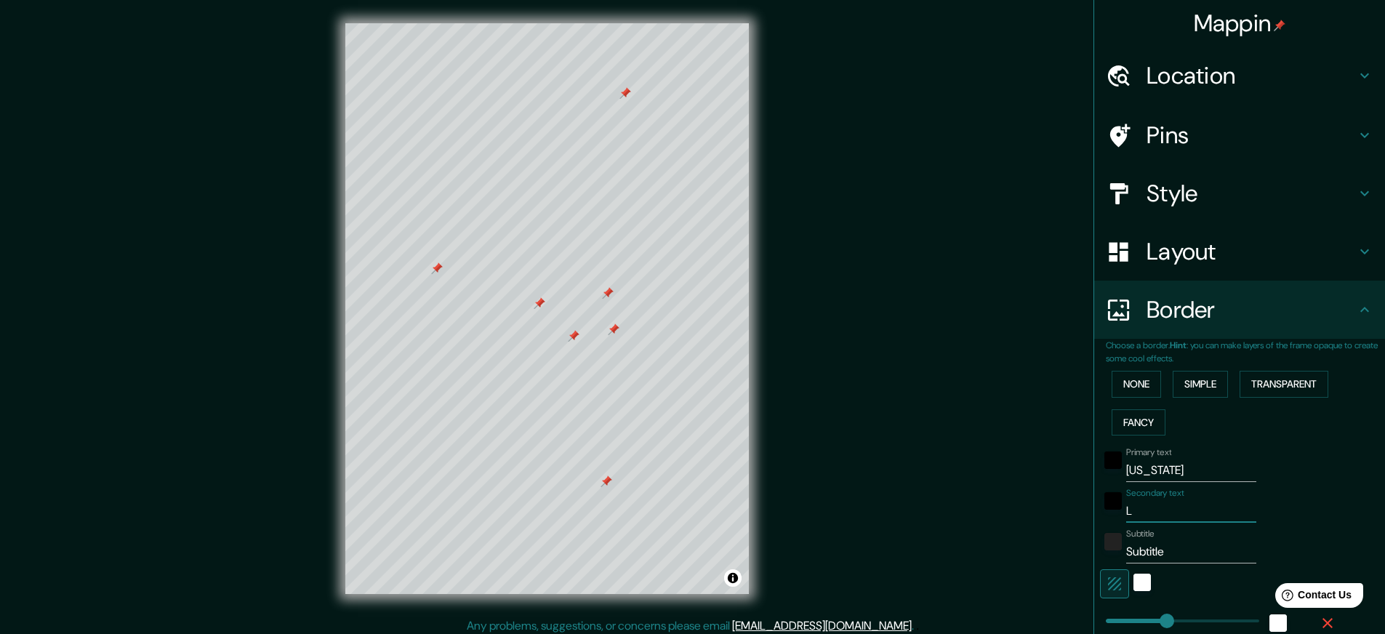
type input "44"
type input "A"
type input "44"
type input "Al"
type input "44"
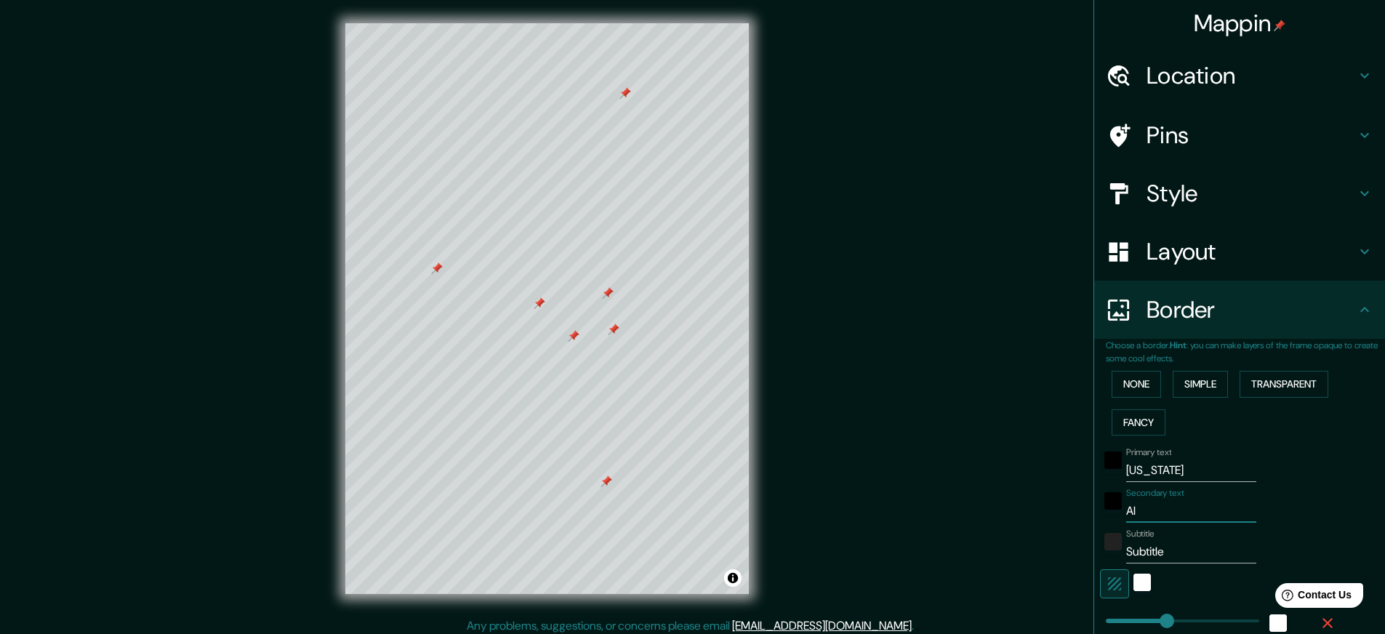
type input "Alw"
type input "44"
type input "Alwa"
type input "44"
type input "Alway"
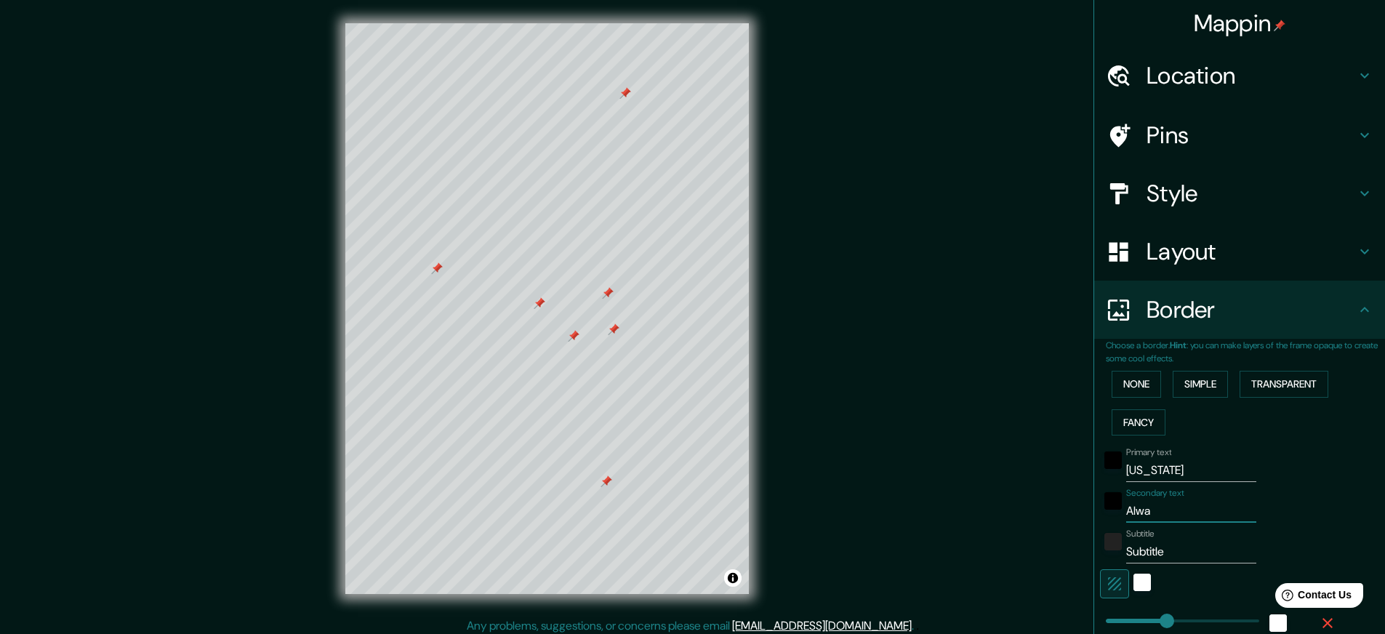
type input "44"
type input "Always"
type input "44"
type input "Always"
type input "44"
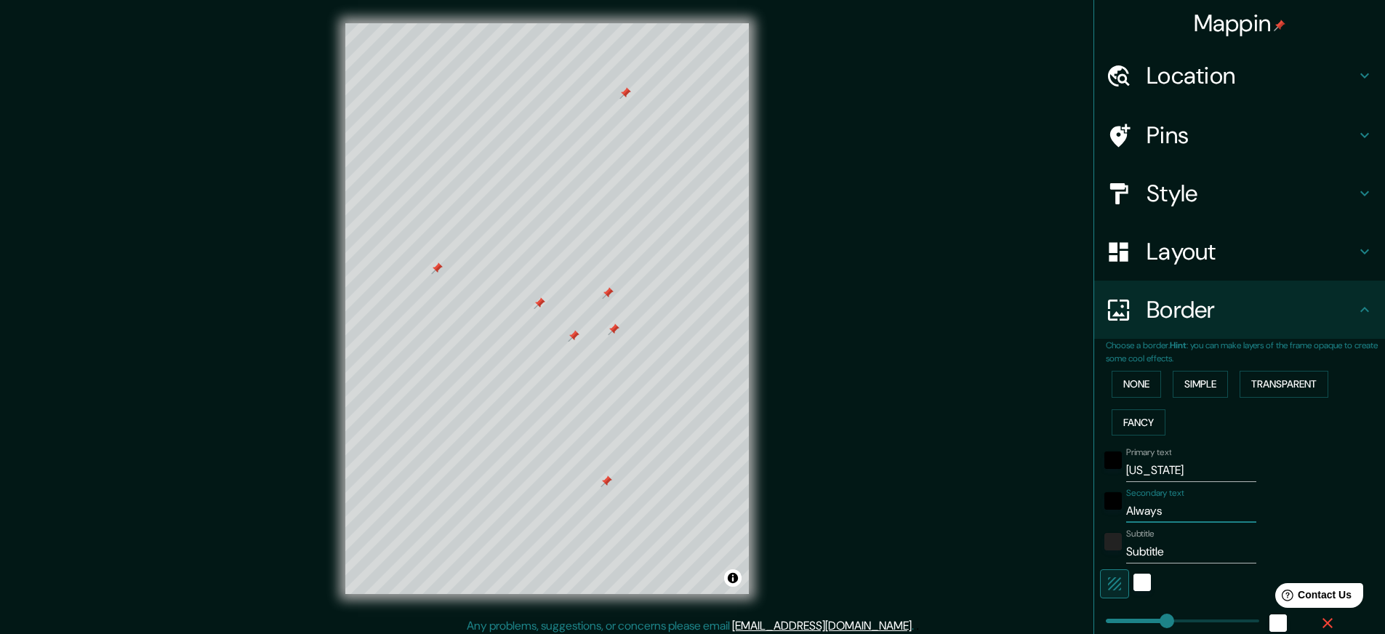
type input "Always"
drag, startPoint x: 1181, startPoint y: 553, endPoint x: 1042, endPoint y: 547, distance: 139.7
click at [1042, 547] on div "Mappin Location [GEOGRAPHIC_DATA], [GEOGRAPHIC_DATA], 美国 Pins Style Layout Bord…" at bounding box center [692, 320] width 1385 height 641
type input "44"
type input "L"
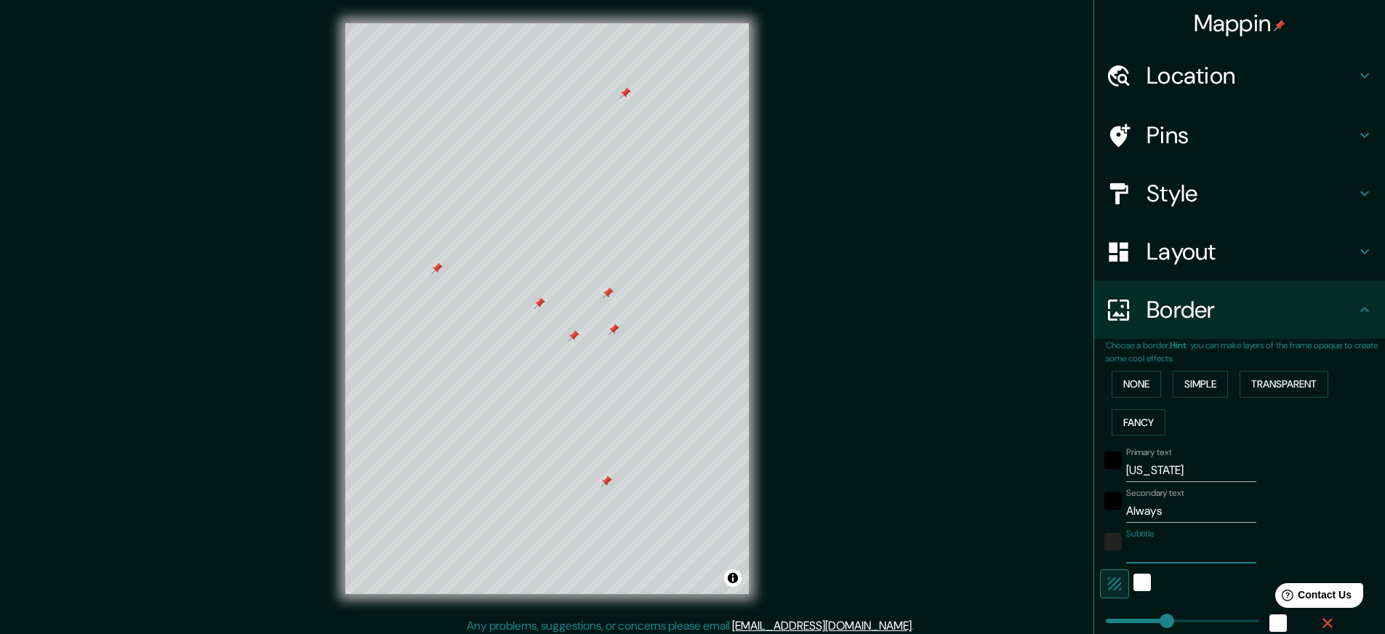
type input "44"
type input "Lo"
type input "44"
type input "Lov"
type input "44"
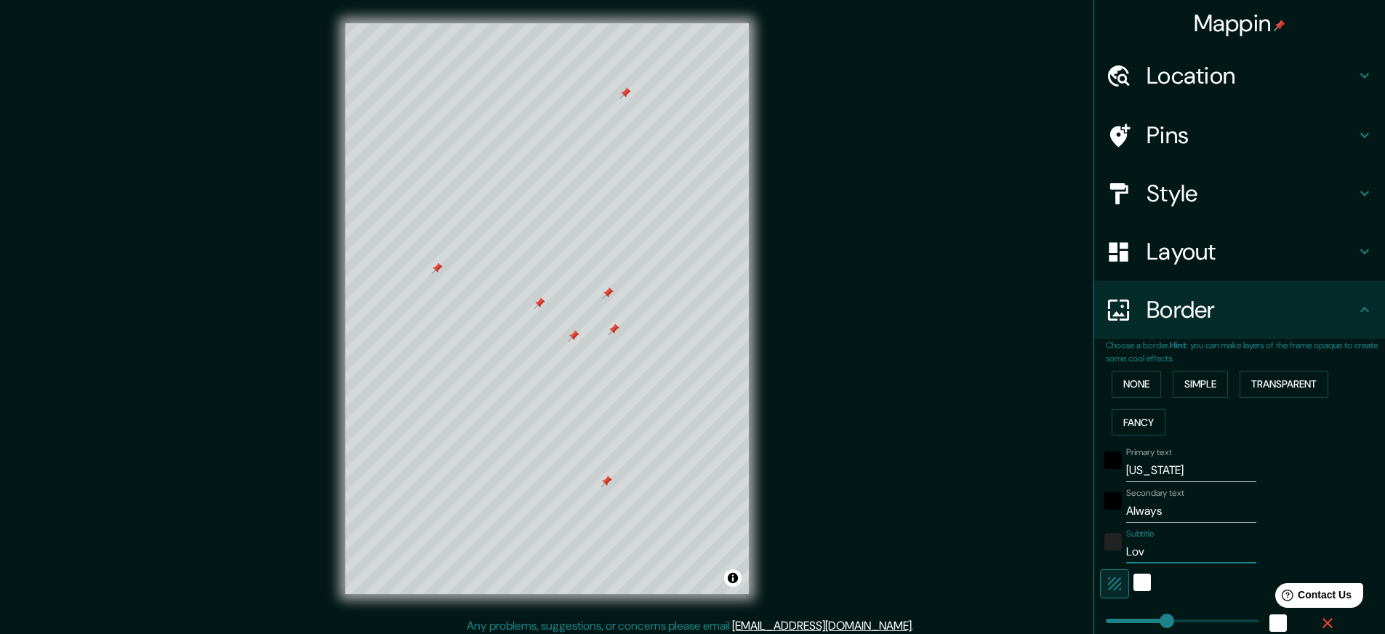
type input "Love"
type input "44"
type input "Lov"
type input "44"
type input "Lo"
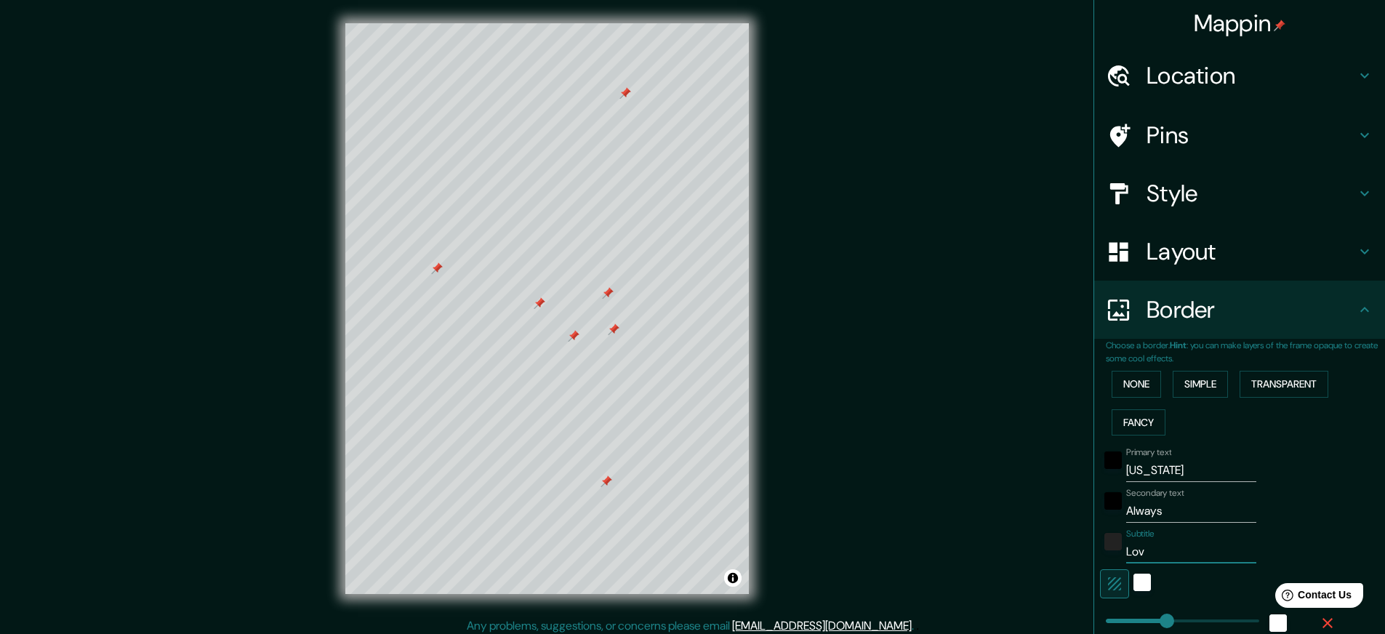
type input "44"
type input "L"
type input "44"
type input "L"
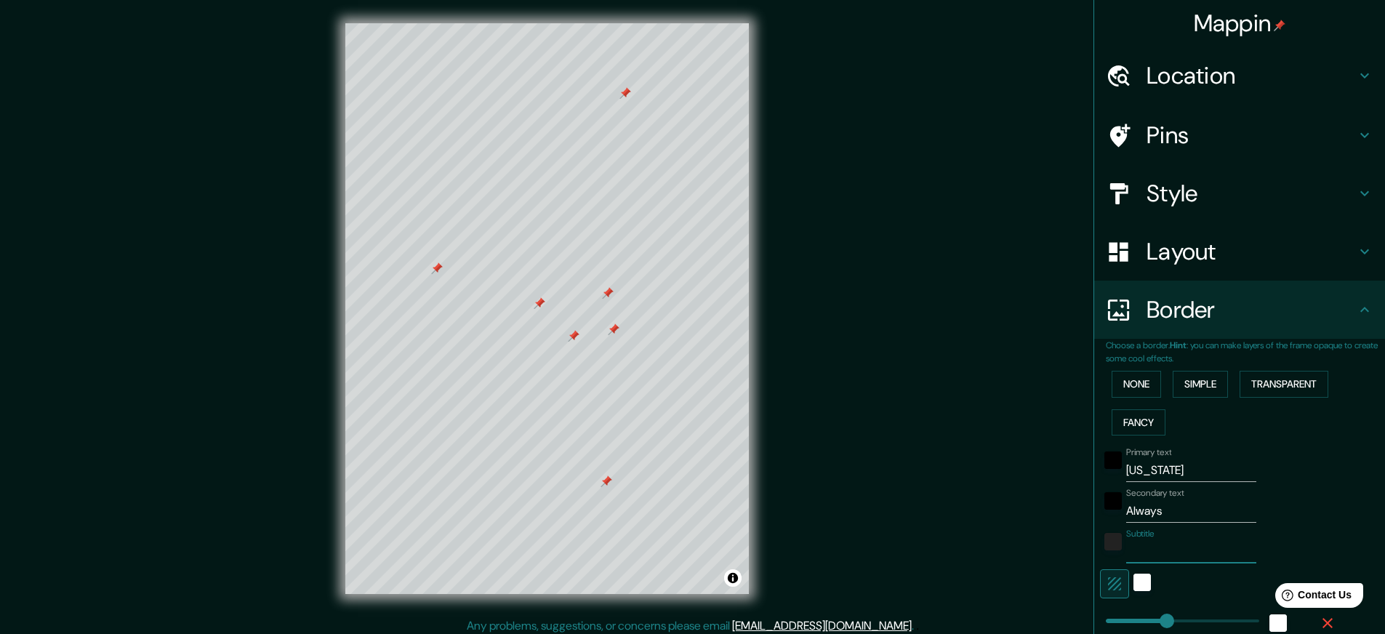
type input "44"
type input "LO"
type input "44"
type input "LOV"
type input "44"
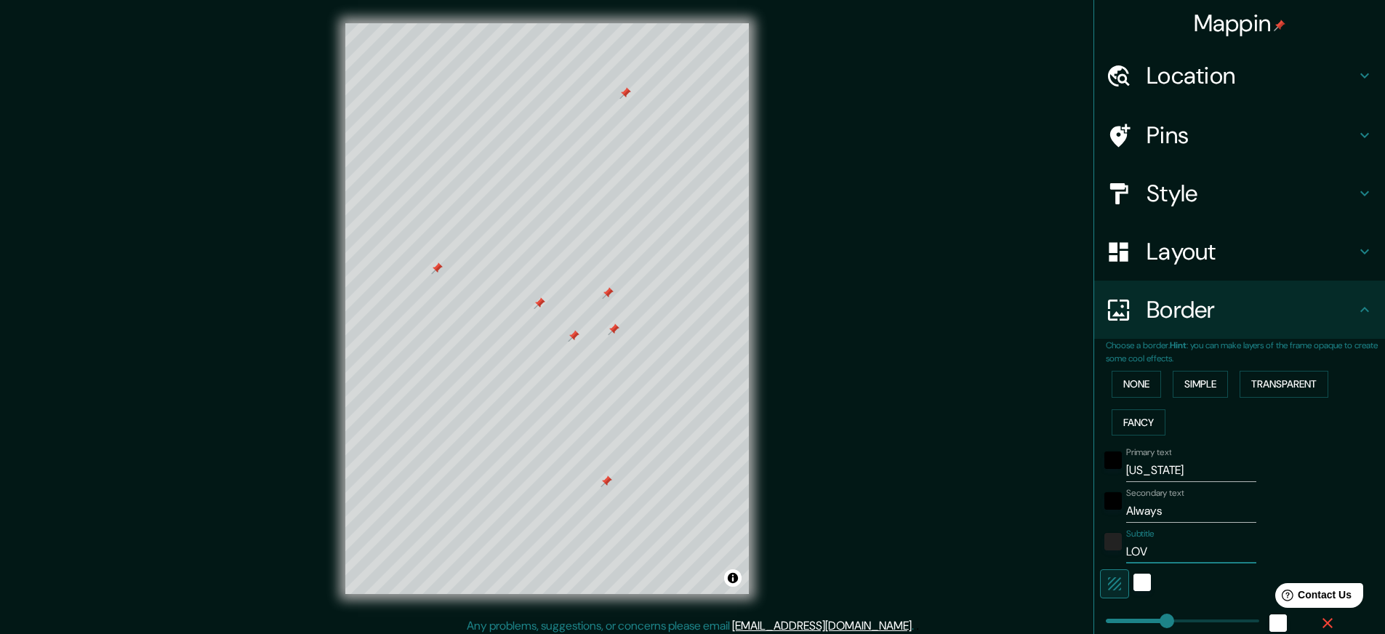
type input "LOVE"
type input "44"
type input "LOVE"
click at [1291, 521] on div "Secondary text Always" at bounding box center [1219, 505] width 238 height 35
click at [1140, 583] on div "white" at bounding box center [1142, 582] width 17 height 17
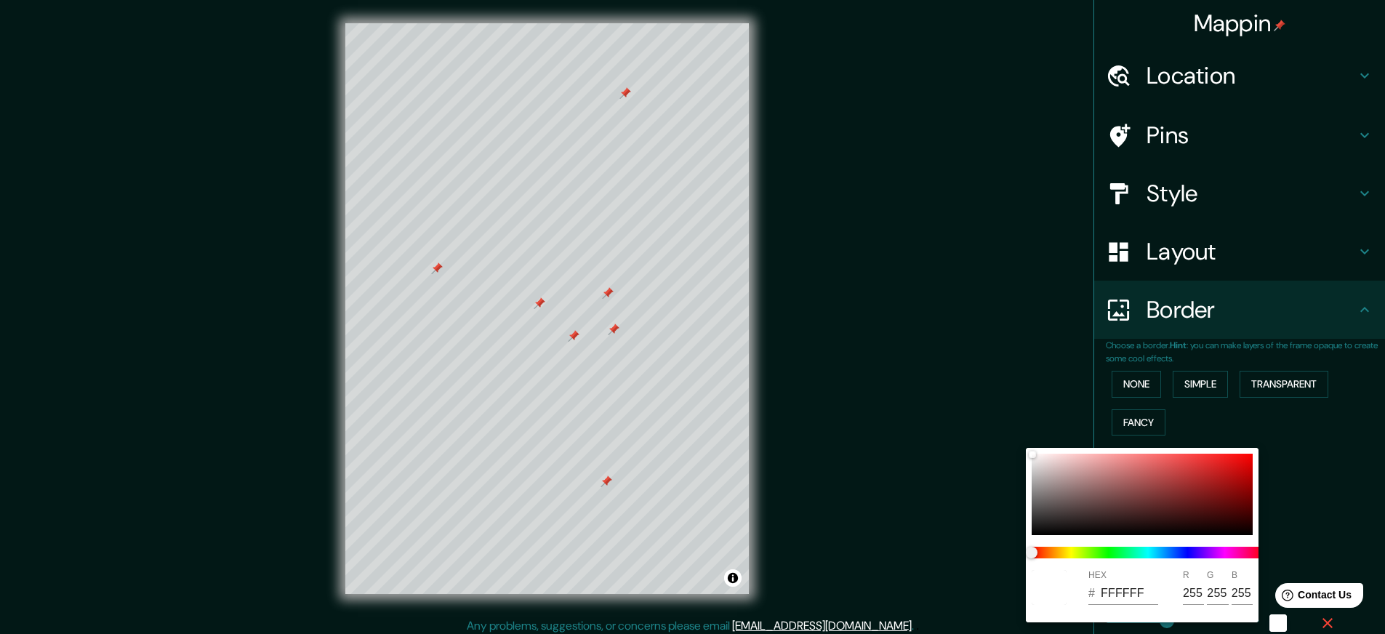
drag, startPoint x: 1325, startPoint y: 509, endPoint x: 1268, endPoint y: 527, distance: 59.6
click at [1325, 509] on div at bounding box center [692, 317] width 1385 height 634
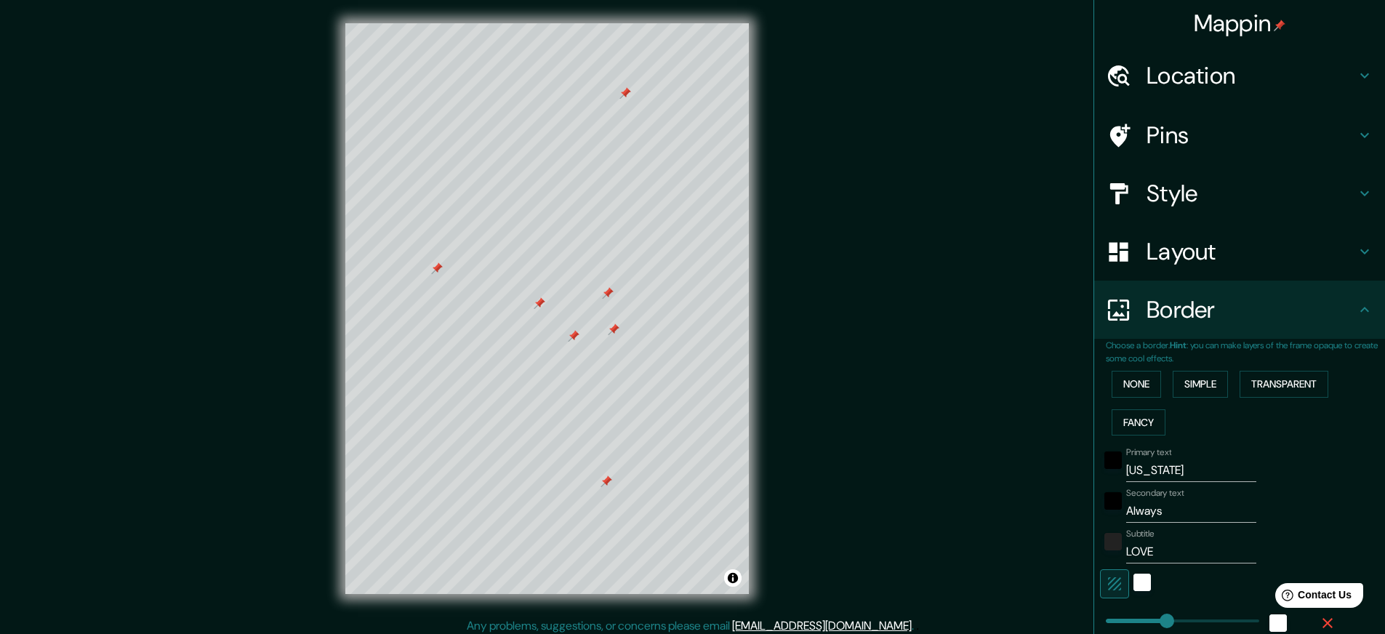
click at [1109, 579] on icon "button" at bounding box center [1114, 583] width 17 height 17
type input "44"
drag, startPoint x: 1168, startPoint y: 512, endPoint x: 1076, endPoint y: 507, distance: 91.8
click at [1076, 507] on div "Mappin Location [GEOGRAPHIC_DATA], [GEOGRAPHIC_DATA], 美国 Pins Style Layout Bord…" at bounding box center [692, 320] width 1385 height 641
type input "F"
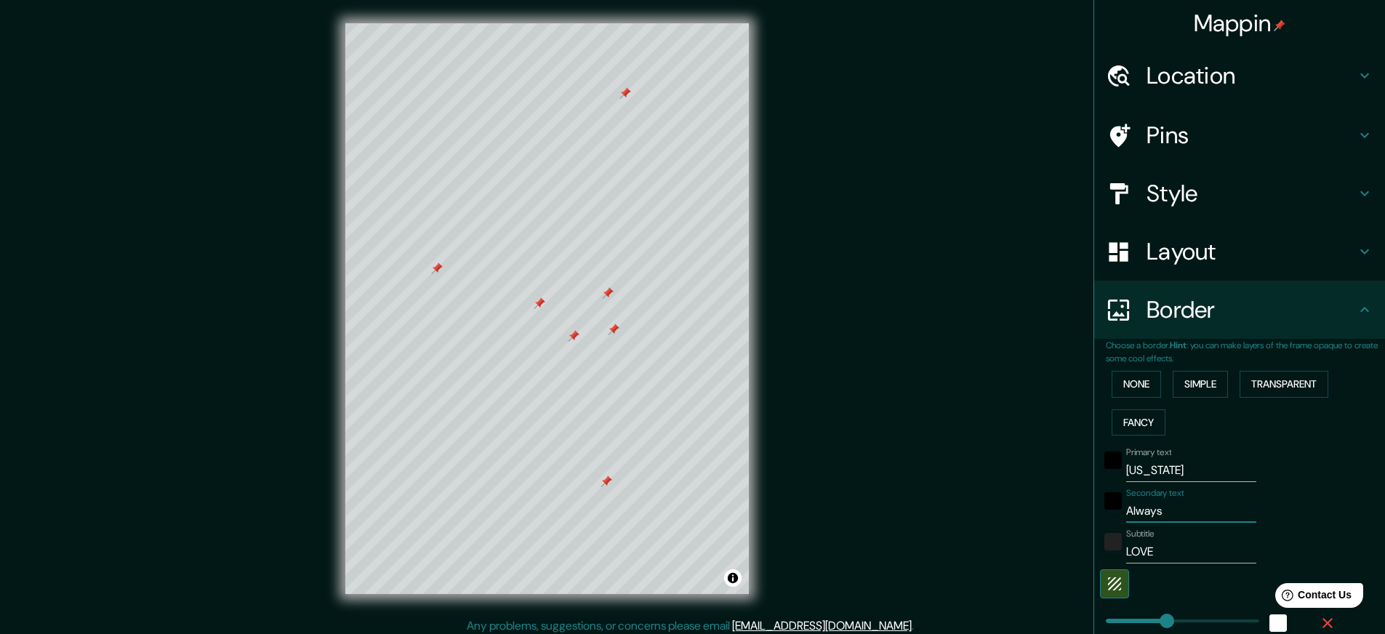
type input "44"
type input "FO"
type input "44"
type input "FOR"
type input "44"
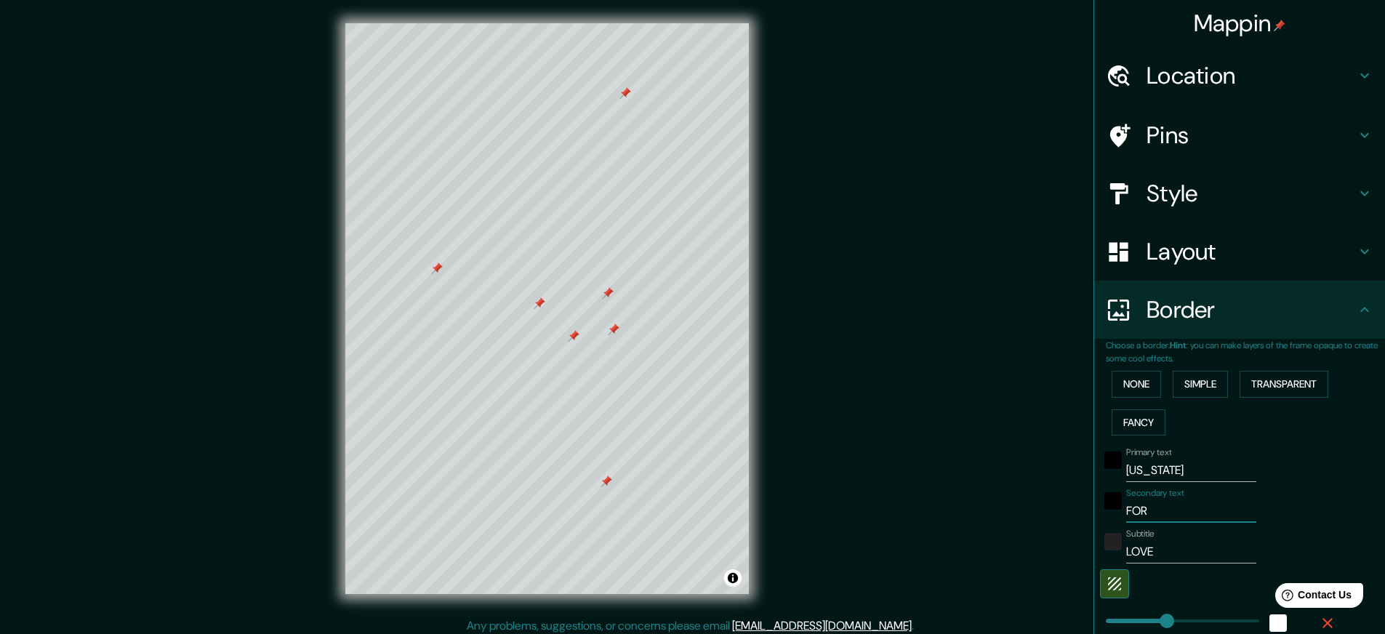
type input "FORE"
type input "44"
type input "FOREV"
type input "44"
type input "FOREVE"
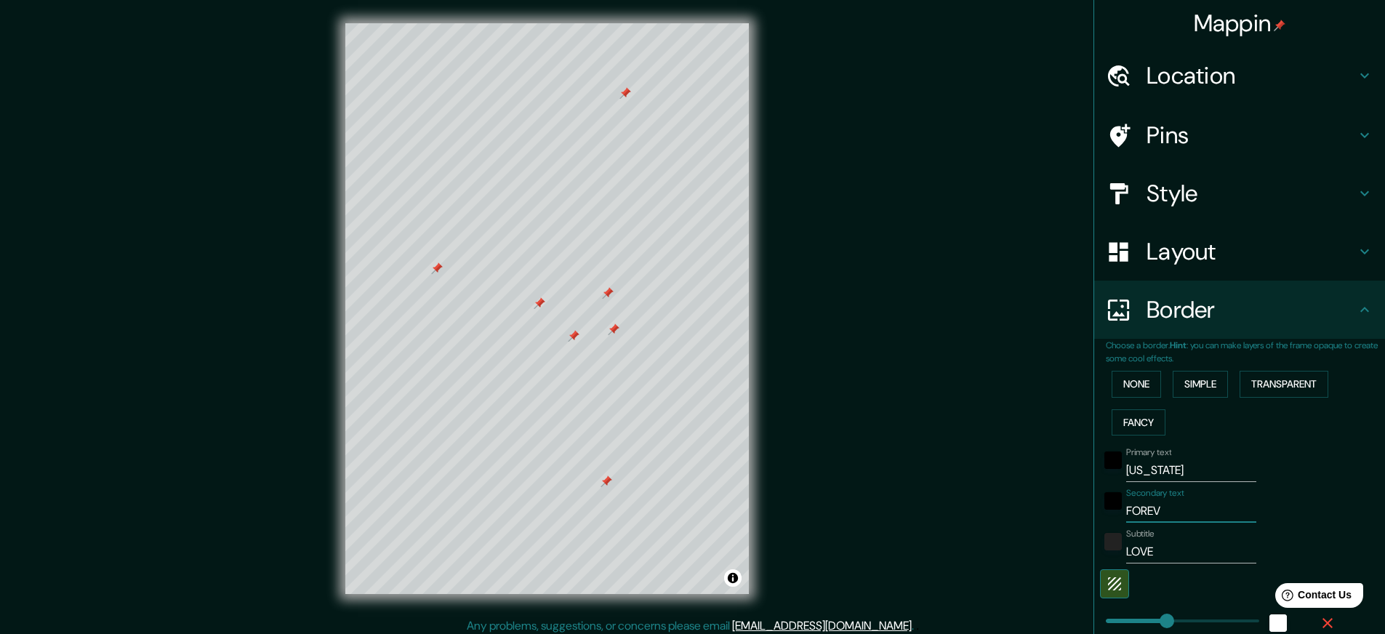
type input "44"
type input "FOREVER"
type input "44"
type input "FOREVER"
type input "44"
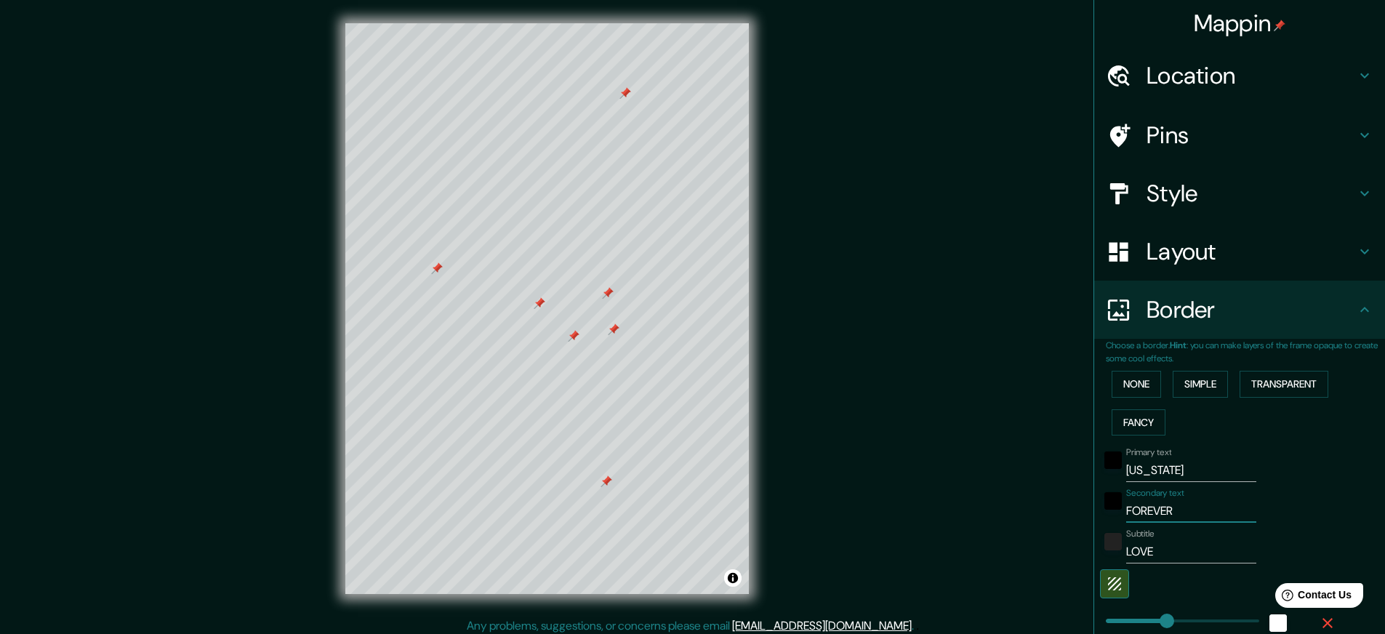
type input "FOREVER U"
type input "44"
type input "FOREVER"
type input "44"
type input "FOREVER &"
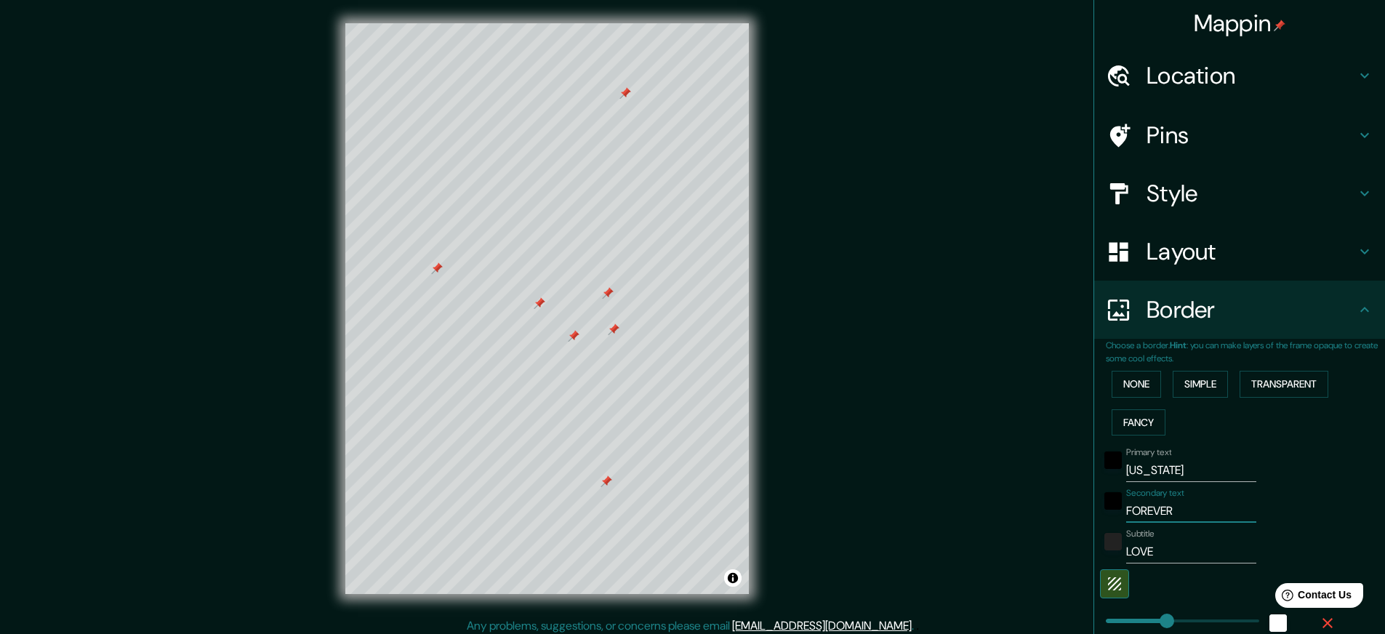
type input "44"
type input "FOREVER &"
type input "44"
type input "FOREVER & W"
type input "44"
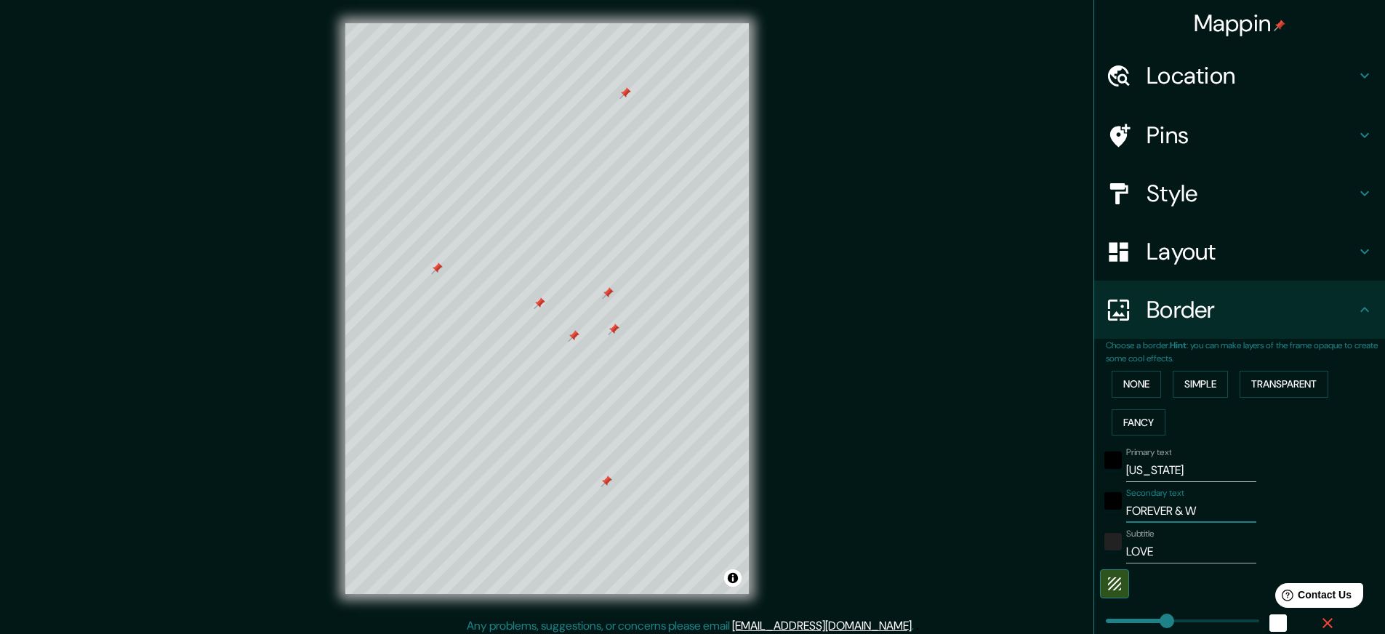
type input "FOREVER & WA"
type input "44"
type input "FOREVER & WAR"
type input "44"
type input "FOREVER & WA"
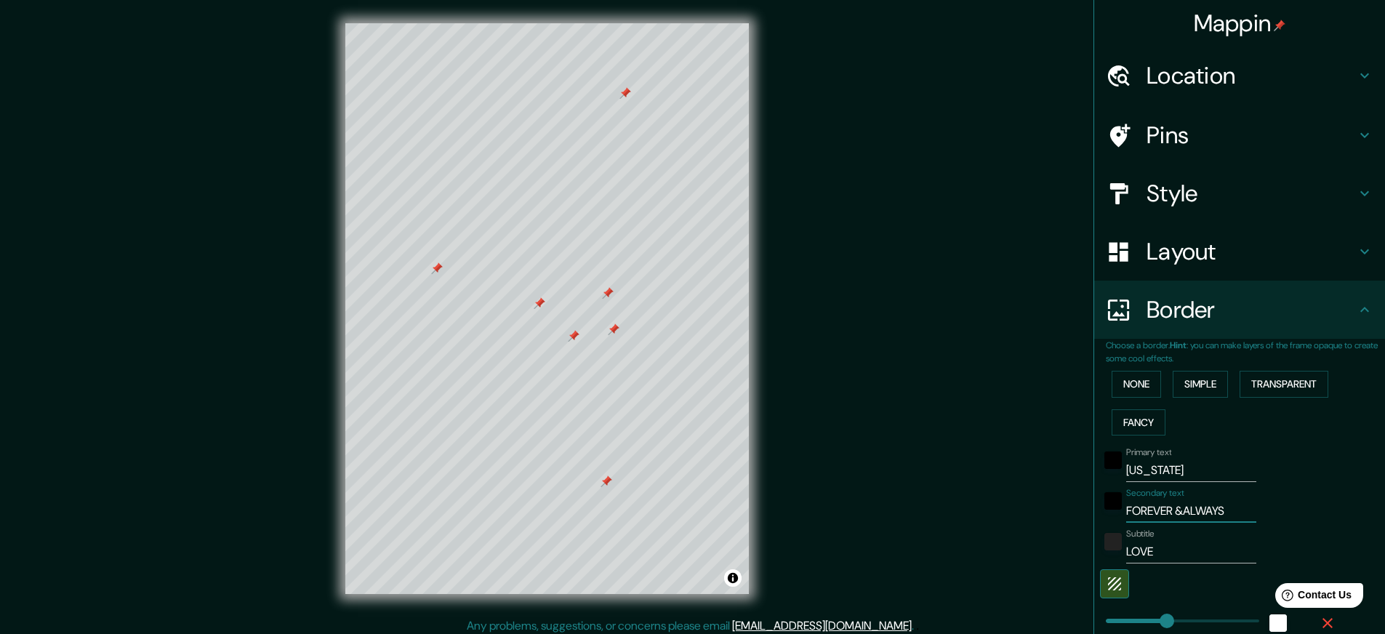
click at [1190, 512] on input "FOREVER &ALWAYS" at bounding box center [1191, 511] width 130 height 23
click at [1178, 549] on input "LOVE" at bounding box center [1191, 551] width 130 height 23
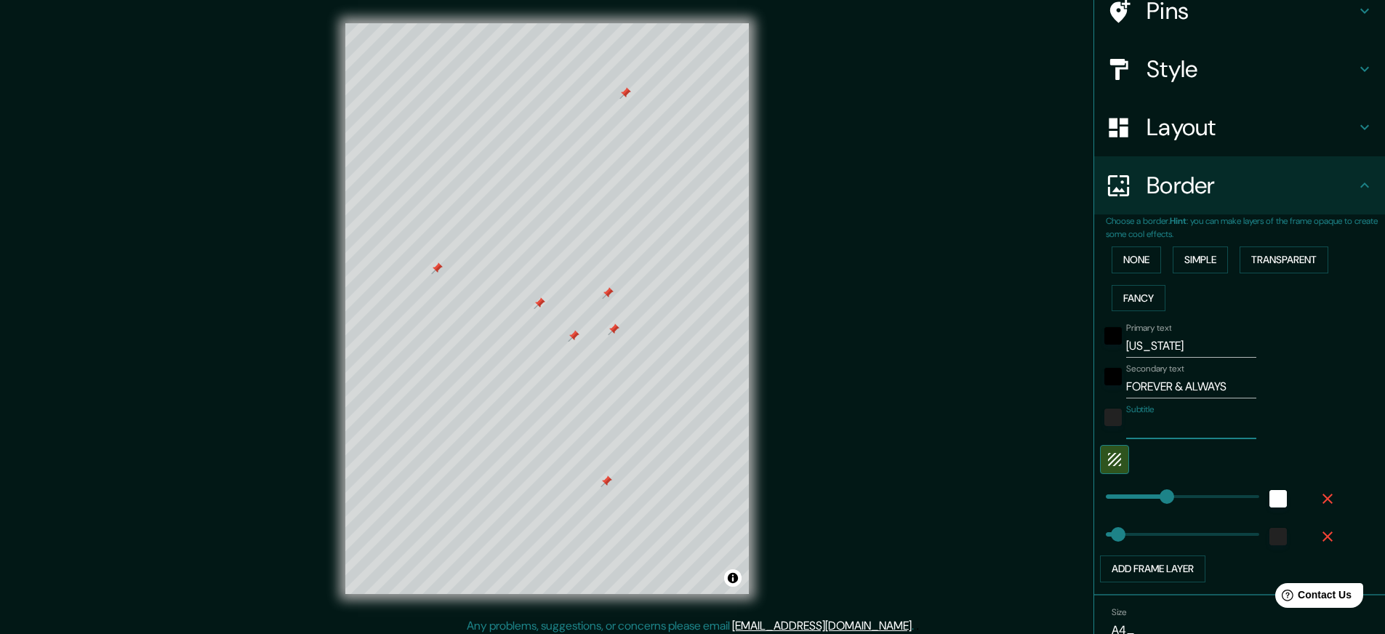
scroll to position [125, 0]
drag, startPoint x: 1169, startPoint y: 496, endPoint x: 1197, endPoint y: 501, distance: 28.1
click at [1110, 461] on icon "button" at bounding box center [1114, 457] width 17 height 17
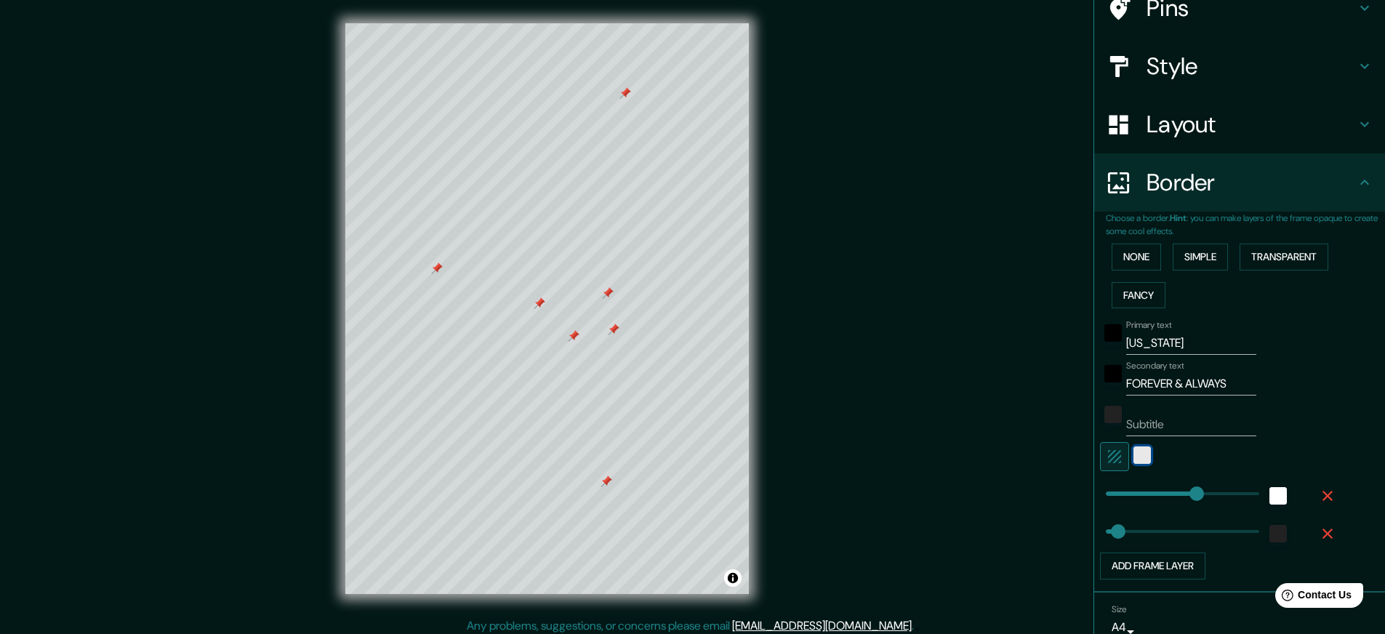
click at [1134, 456] on div "white" at bounding box center [1142, 454] width 17 height 17
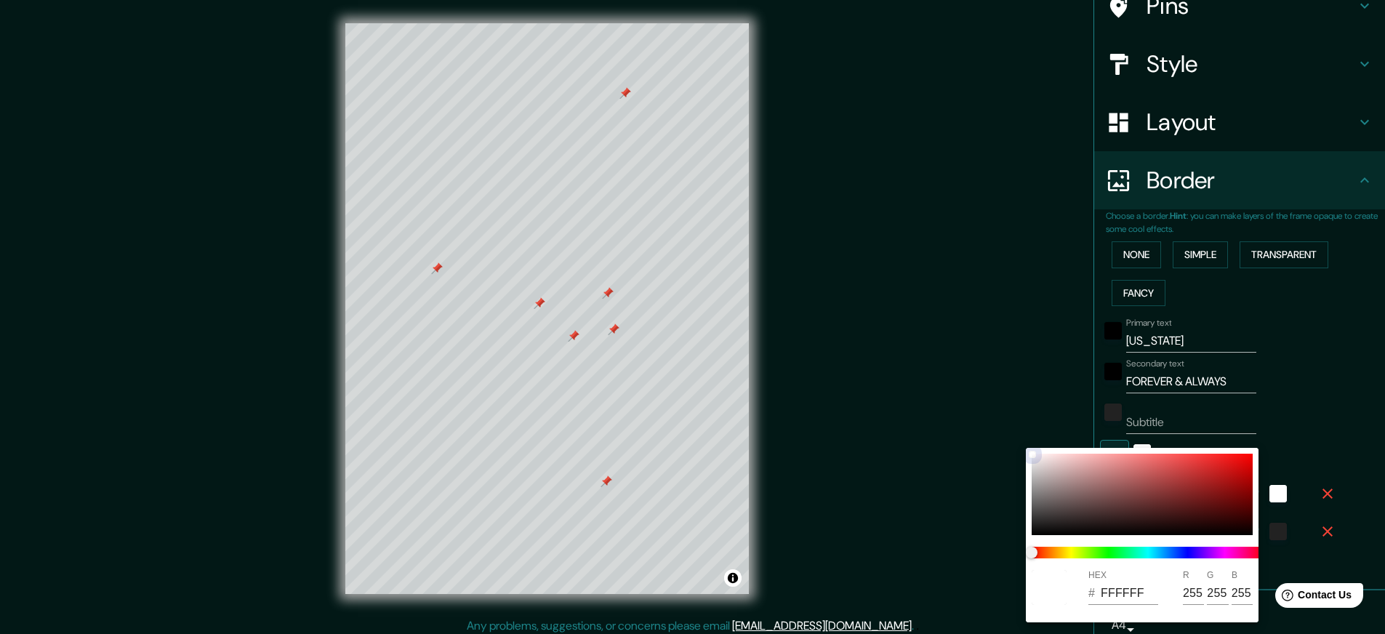
click at [1188, 491] on div at bounding box center [1142, 494] width 221 height 81
click at [1285, 454] on div at bounding box center [692, 317] width 1385 height 634
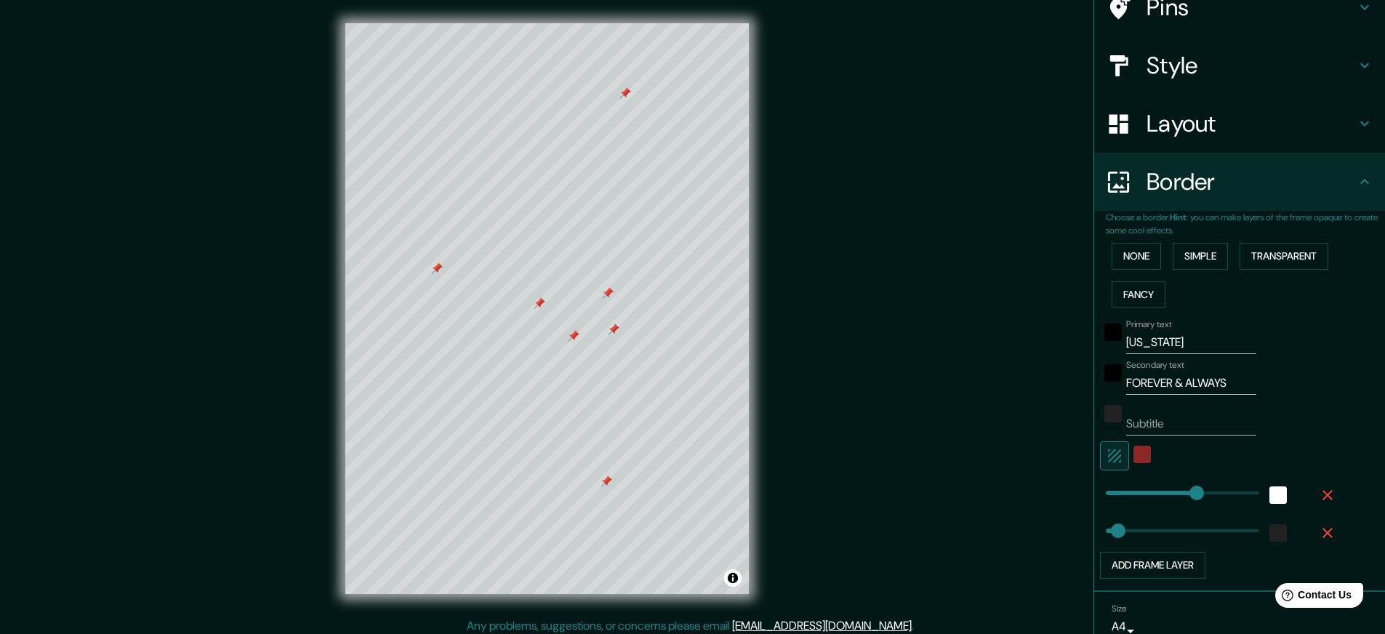
click at [1107, 457] on button "button" at bounding box center [1114, 455] width 29 height 29
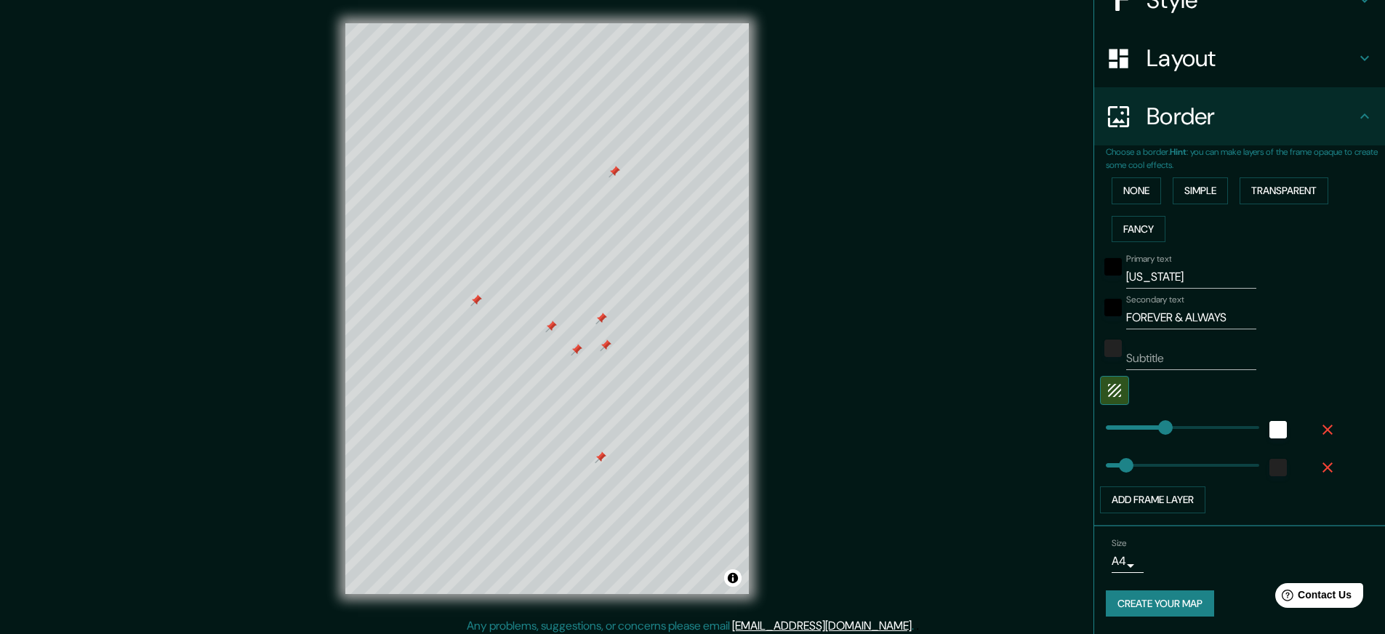
scroll to position [7, 0]
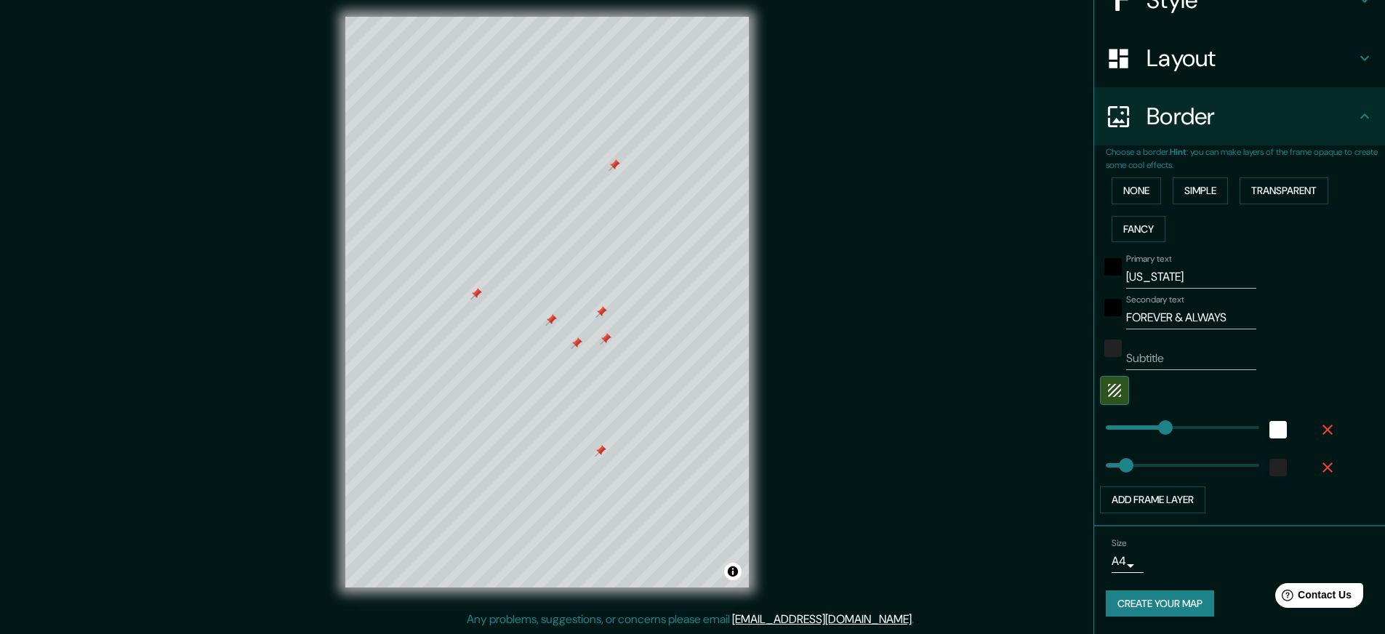
click at [1176, 611] on button "Create your map" at bounding box center [1160, 603] width 108 height 27
click at [1192, 598] on div "Create your map" at bounding box center [1240, 603] width 268 height 27
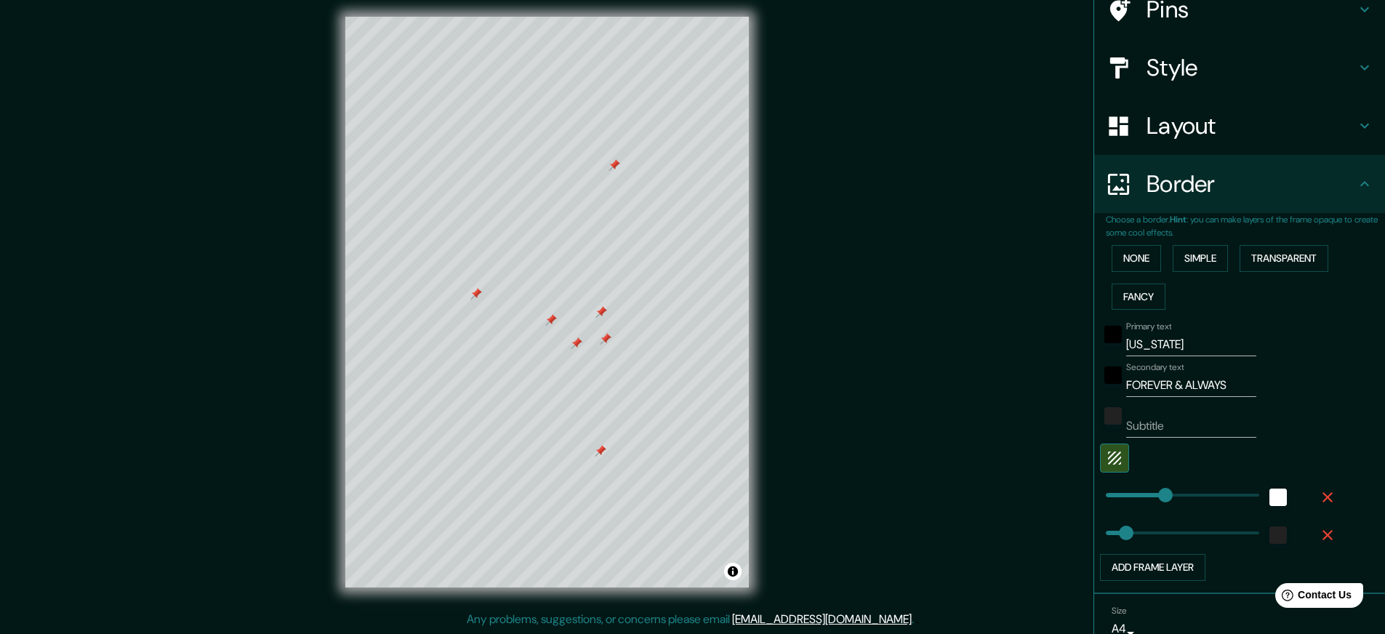
scroll to position [193, 0]
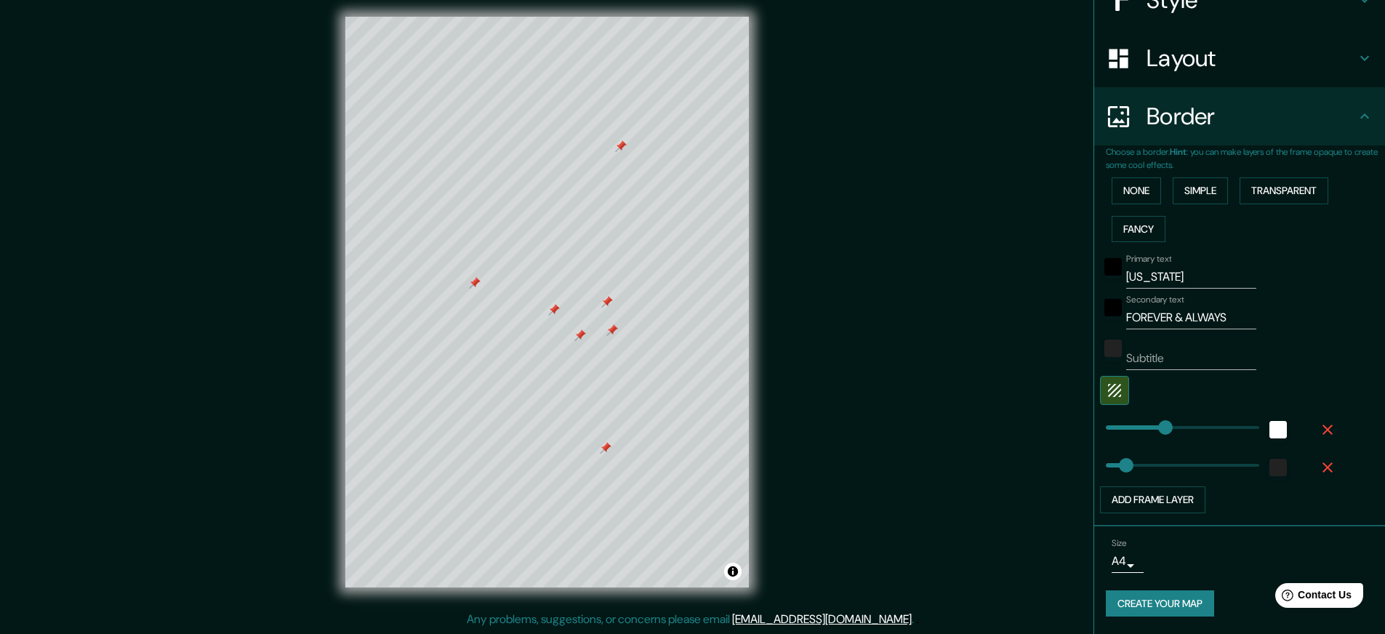
click at [1152, 606] on button "Create your map" at bounding box center [1160, 603] width 108 height 27
click at [1117, 559] on body "Mappin Location [GEOGRAPHIC_DATA], [GEOGRAPHIC_DATA], 美国 Pins Style Layout Bord…" at bounding box center [692, 310] width 1385 height 634
click at [1226, 558] on div at bounding box center [692, 317] width 1385 height 634
click at [1189, 605] on button "Create your map" at bounding box center [1160, 603] width 108 height 27
click at [532, 326] on div at bounding box center [529, 324] width 12 height 12
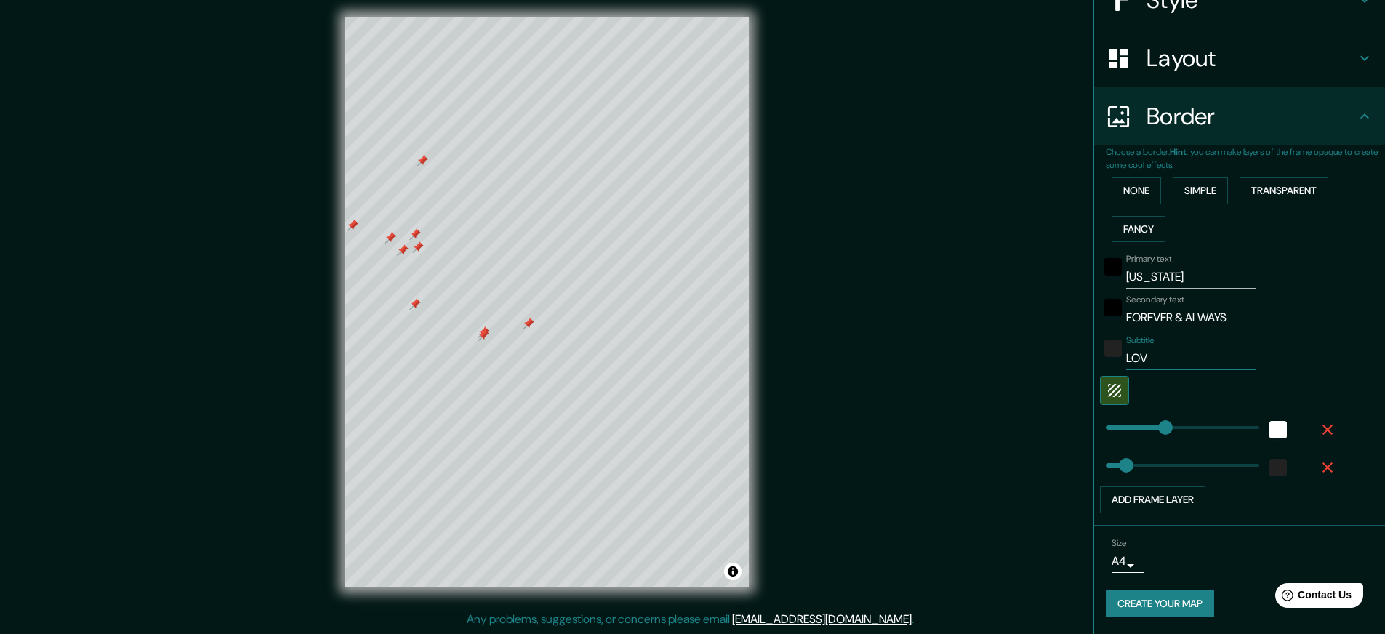
click at [528, 325] on div at bounding box center [529, 324] width 12 height 12
click at [485, 333] on div at bounding box center [484, 335] width 12 height 12
click at [484, 332] on div at bounding box center [484, 332] width 12 height 12
click at [752, 540] on div "© Mapbox © OpenStreetMap Improve this map" at bounding box center [547, 301] width 450 height 617
click at [1168, 595] on button "Create your map" at bounding box center [1160, 603] width 108 height 27
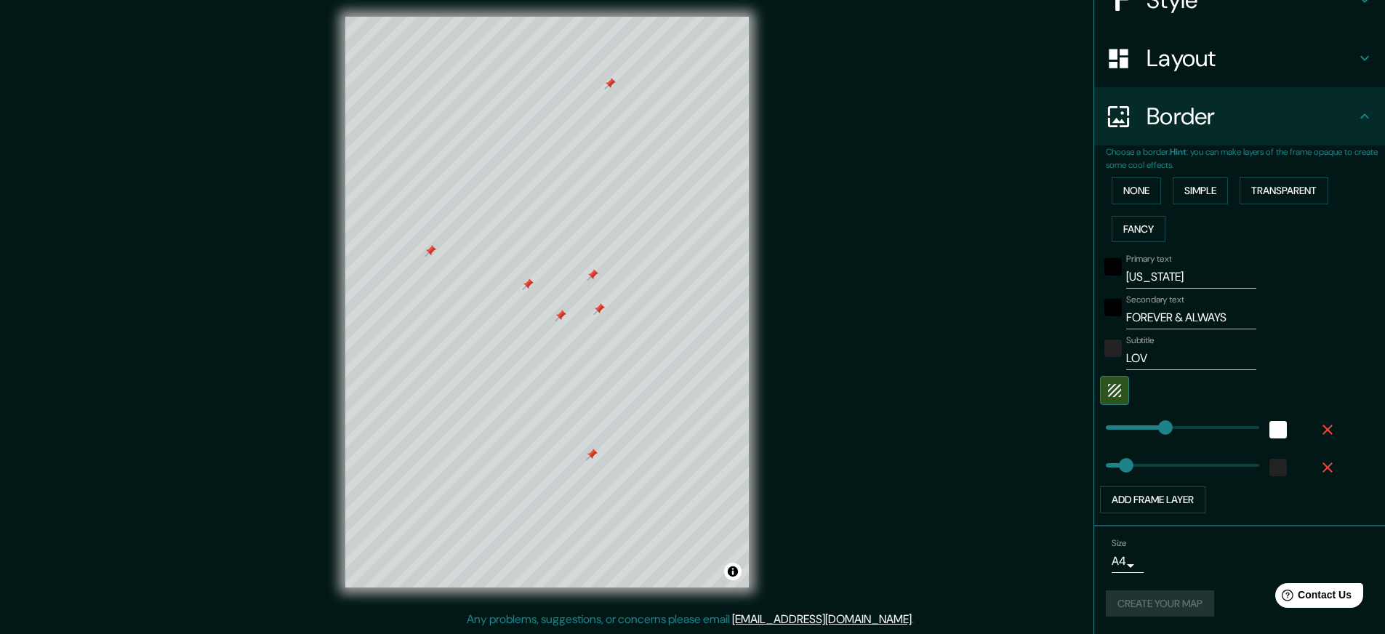
scroll to position [5, 0]
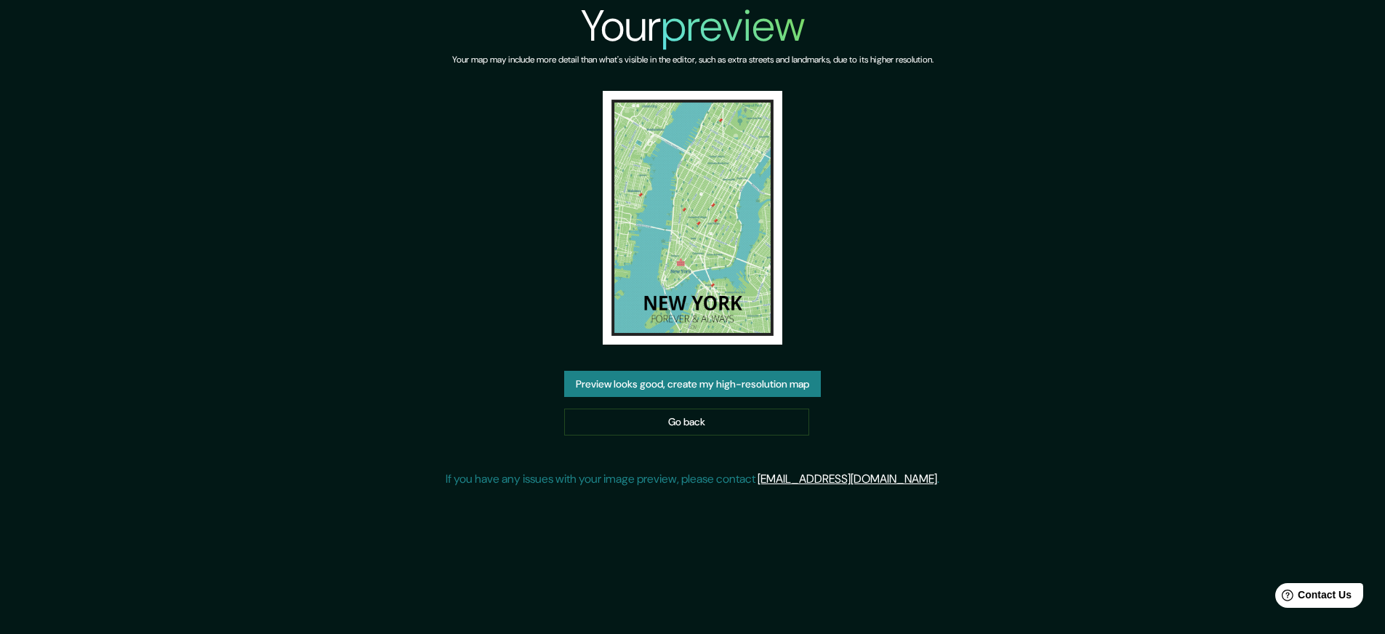
click at [726, 385] on button "Preview looks good, create my high-resolution map" at bounding box center [692, 384] width 257 height 27
